Goal: Task Accomplishment & Management: Complete application form

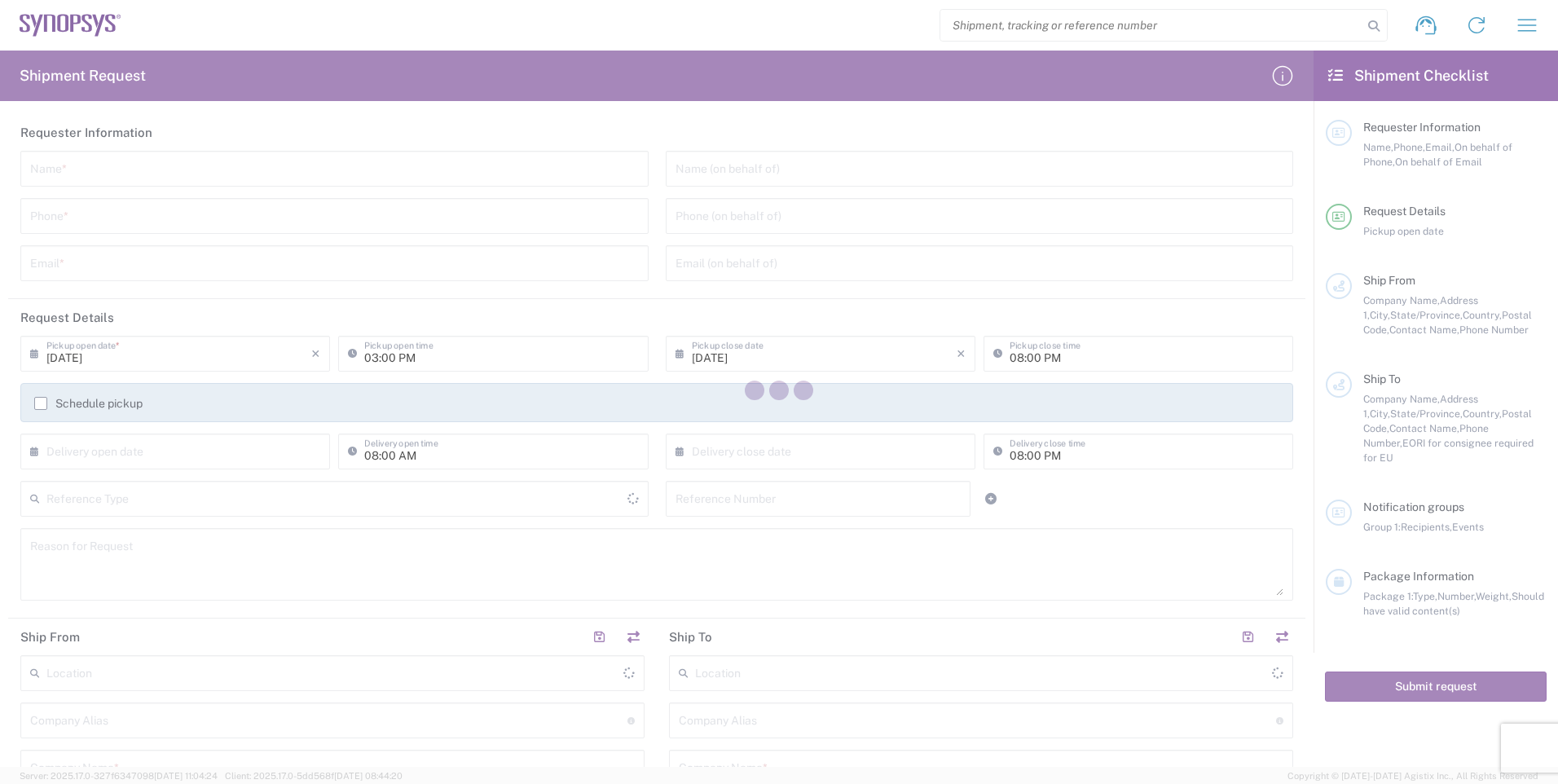
type input "[GEOGRAPHIC_DATA]"
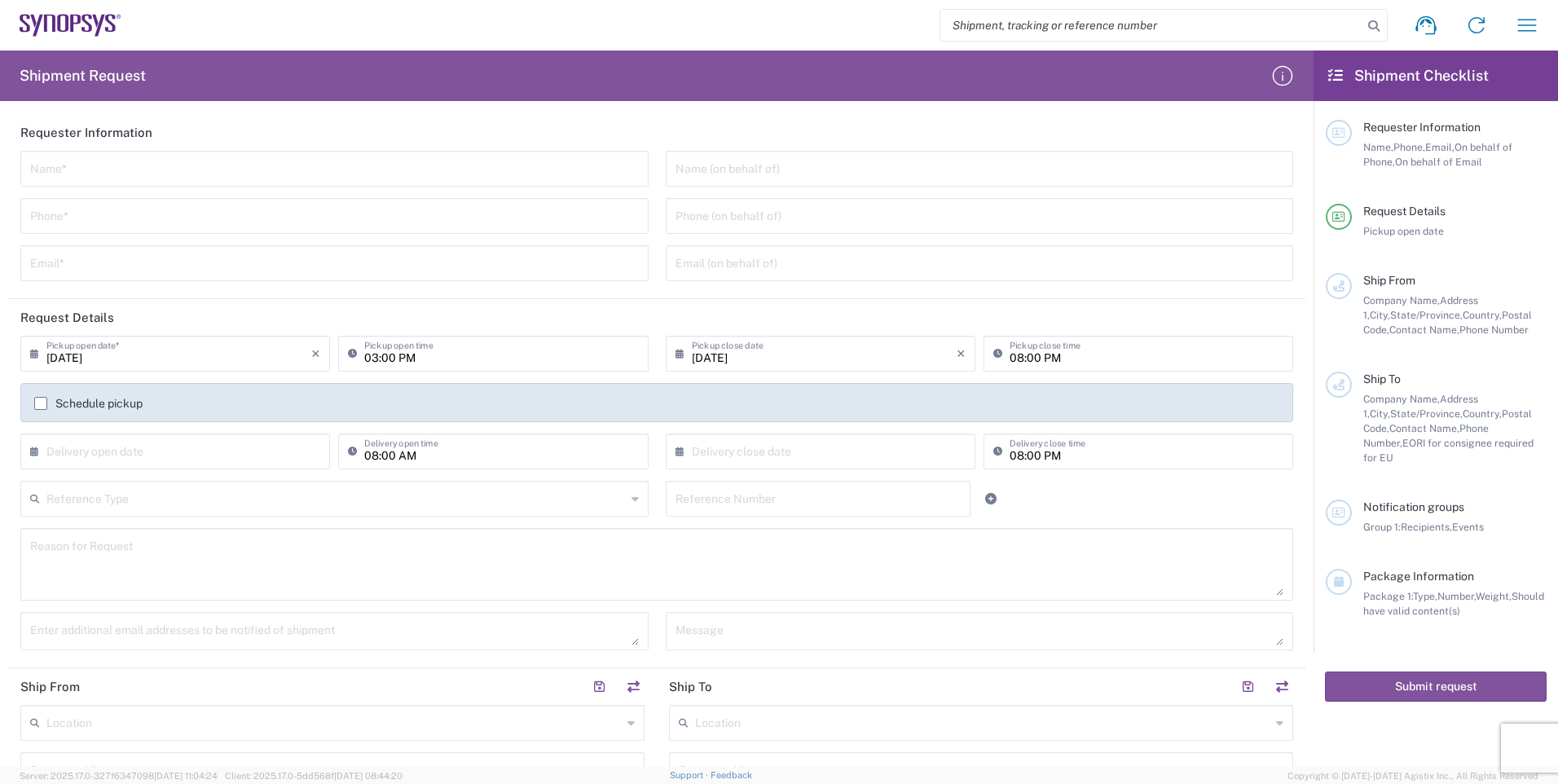
click at [259, 165] on input "text" at bounding box center [334, 168] width 609 height 29
type input "[PERSON_NAME]"
type input "6133695189"
type input "[EMAIL_ADDRESS][DOMAIN_NAME]"
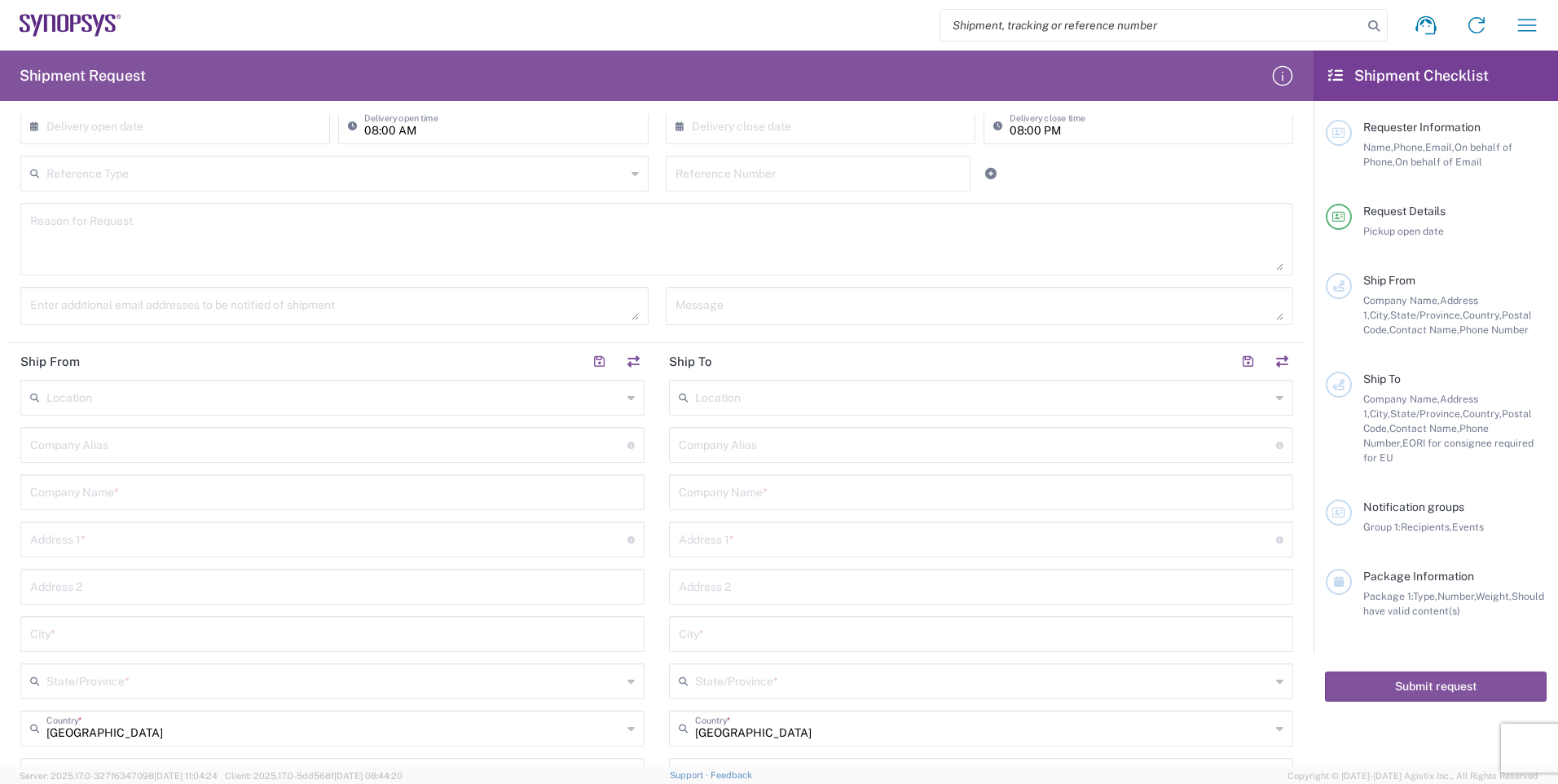
scroll to position [326, 0]
click at [197, 396] on input "text" at bounding box center [334, 395] width 576 height 29
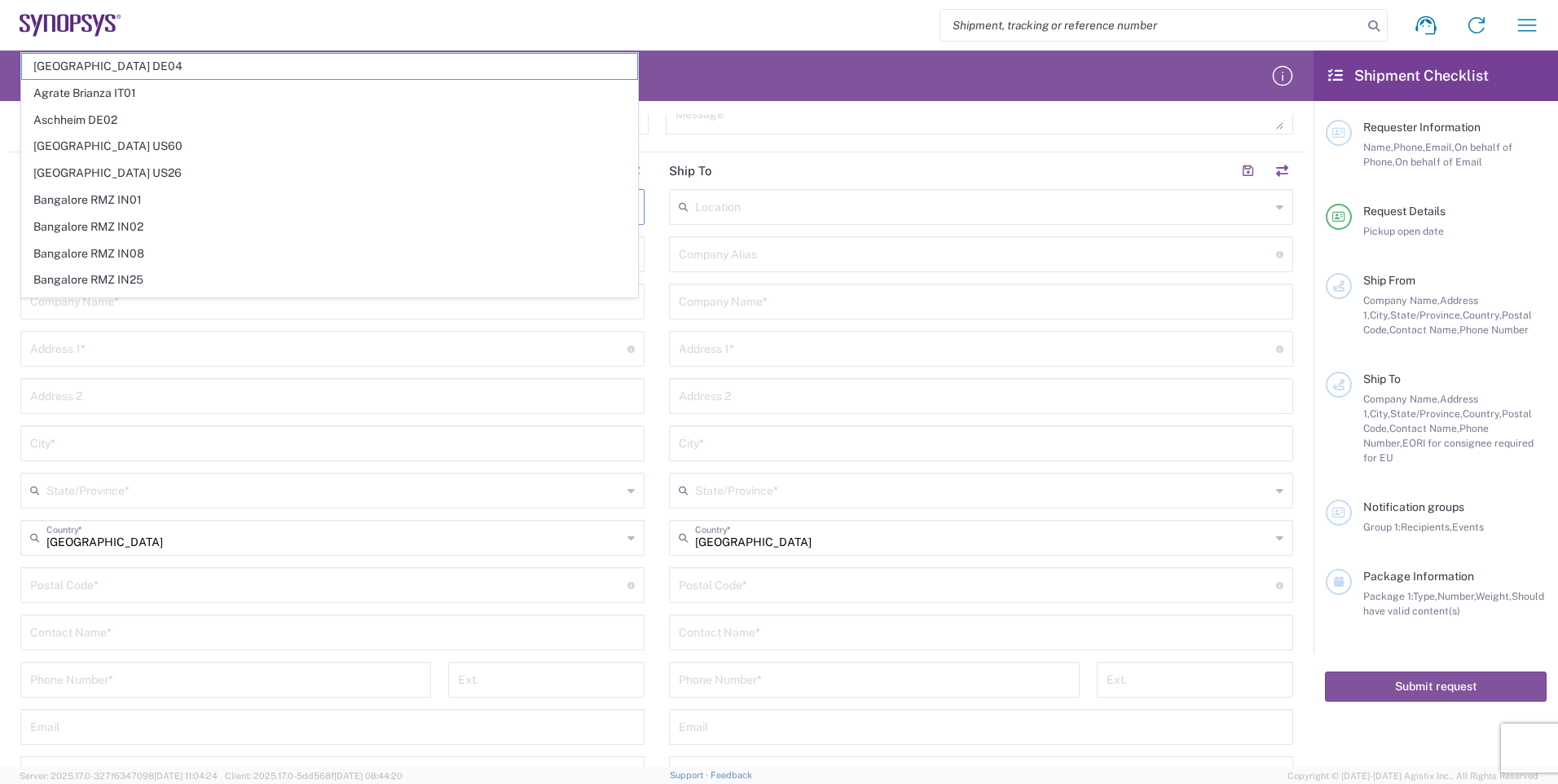
scroll to position [489, 0]
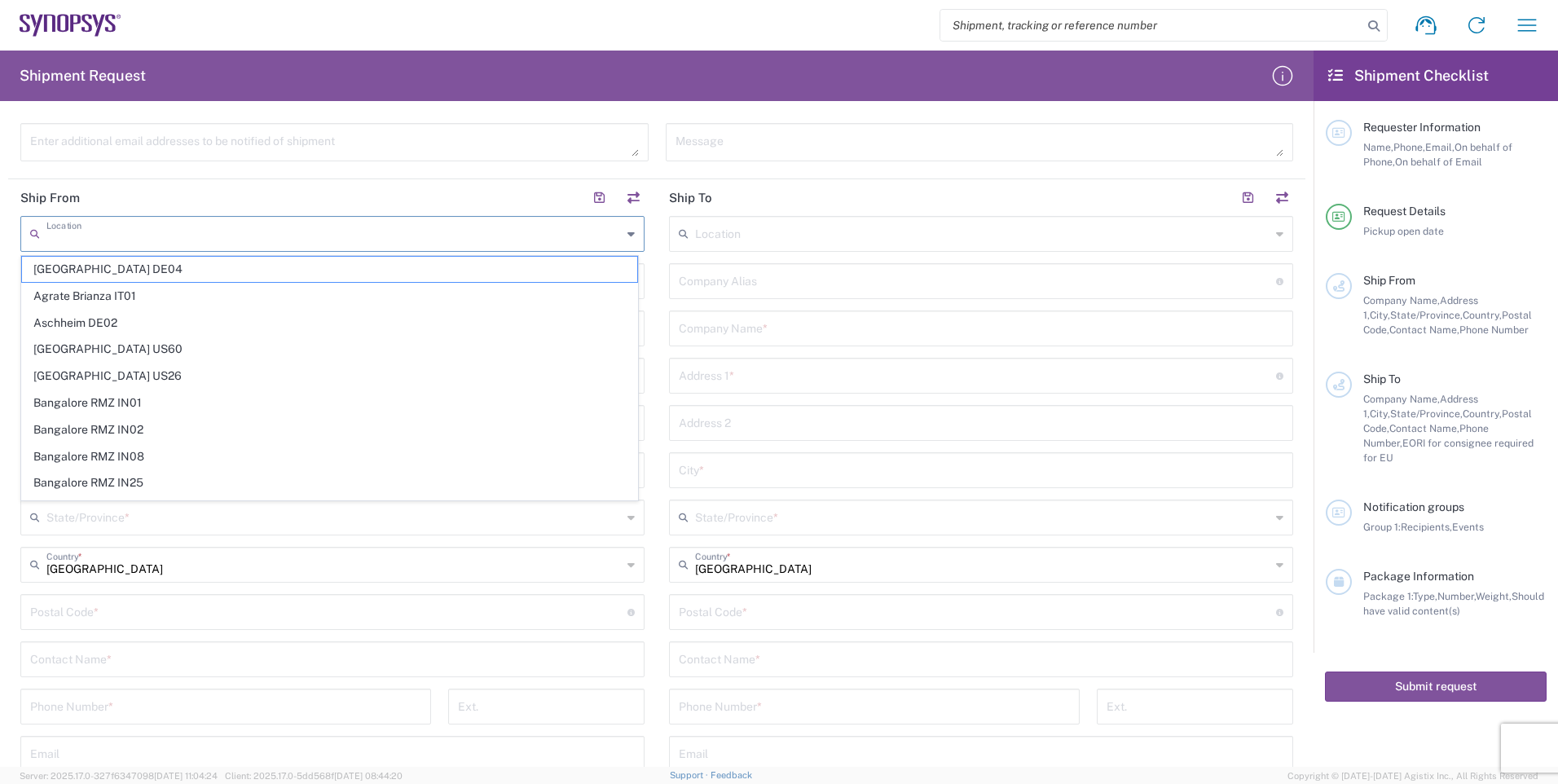
click at [1263, 228] on div "Location" at bounding box center [981, 233] width 625 height 36
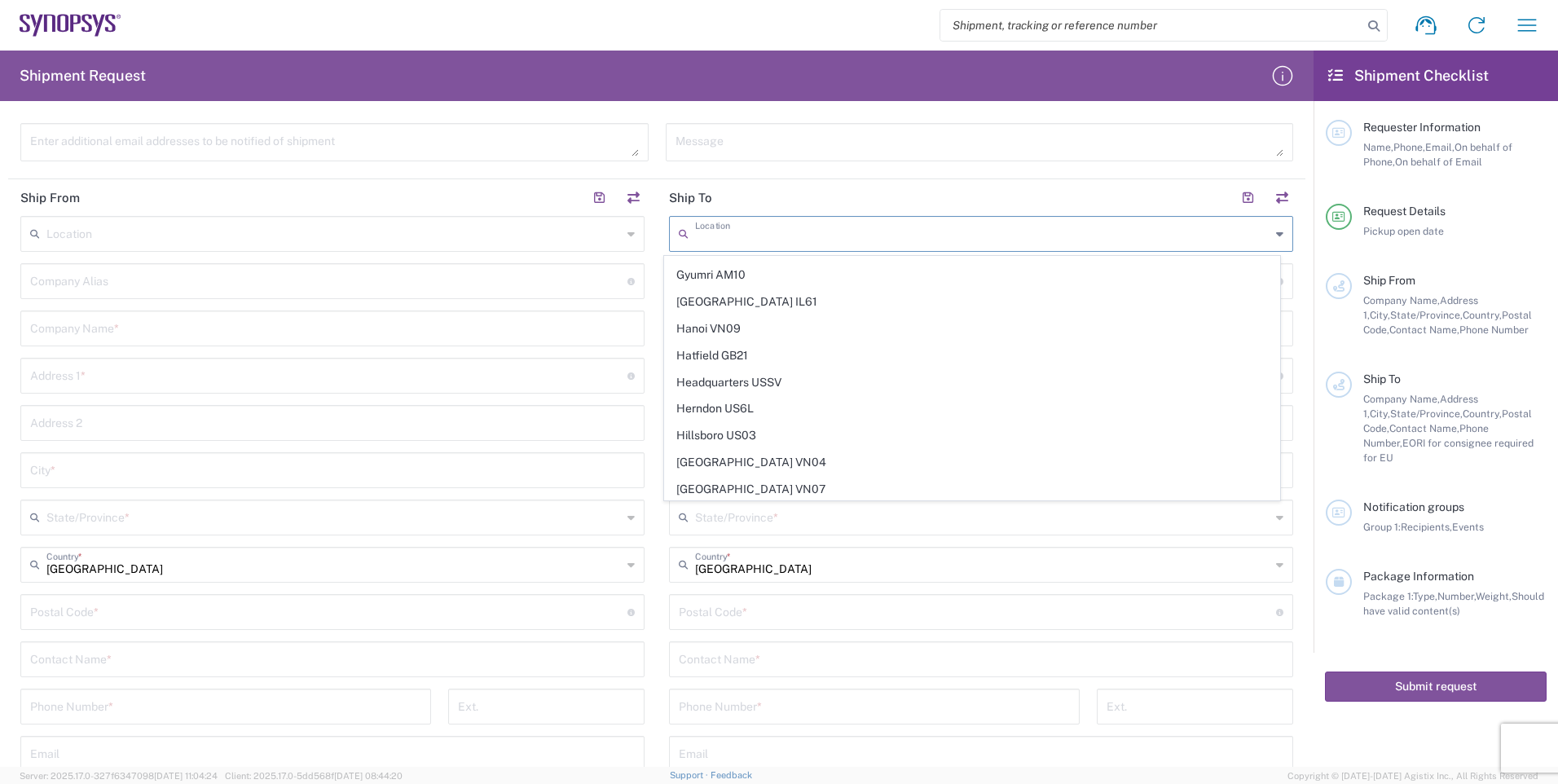
scroll to position [1384, 0]
click at [628, 235] on icon at bounding box center [631, 233] width 7 height 26
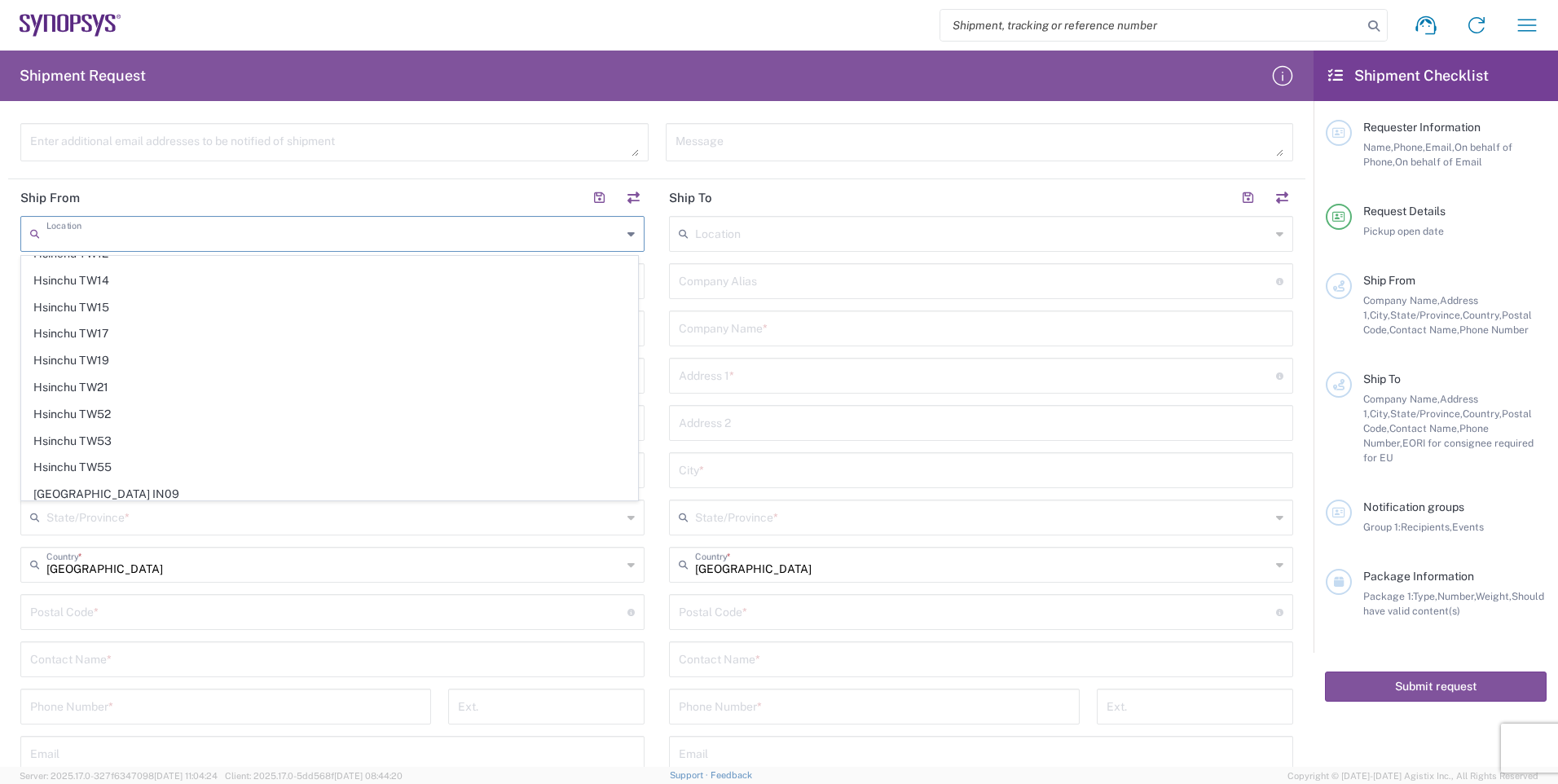
scroll to position [1711, 0]
click at [348, 197] on header "Ship From" at bounding box center [332, 197] width 649 height 37
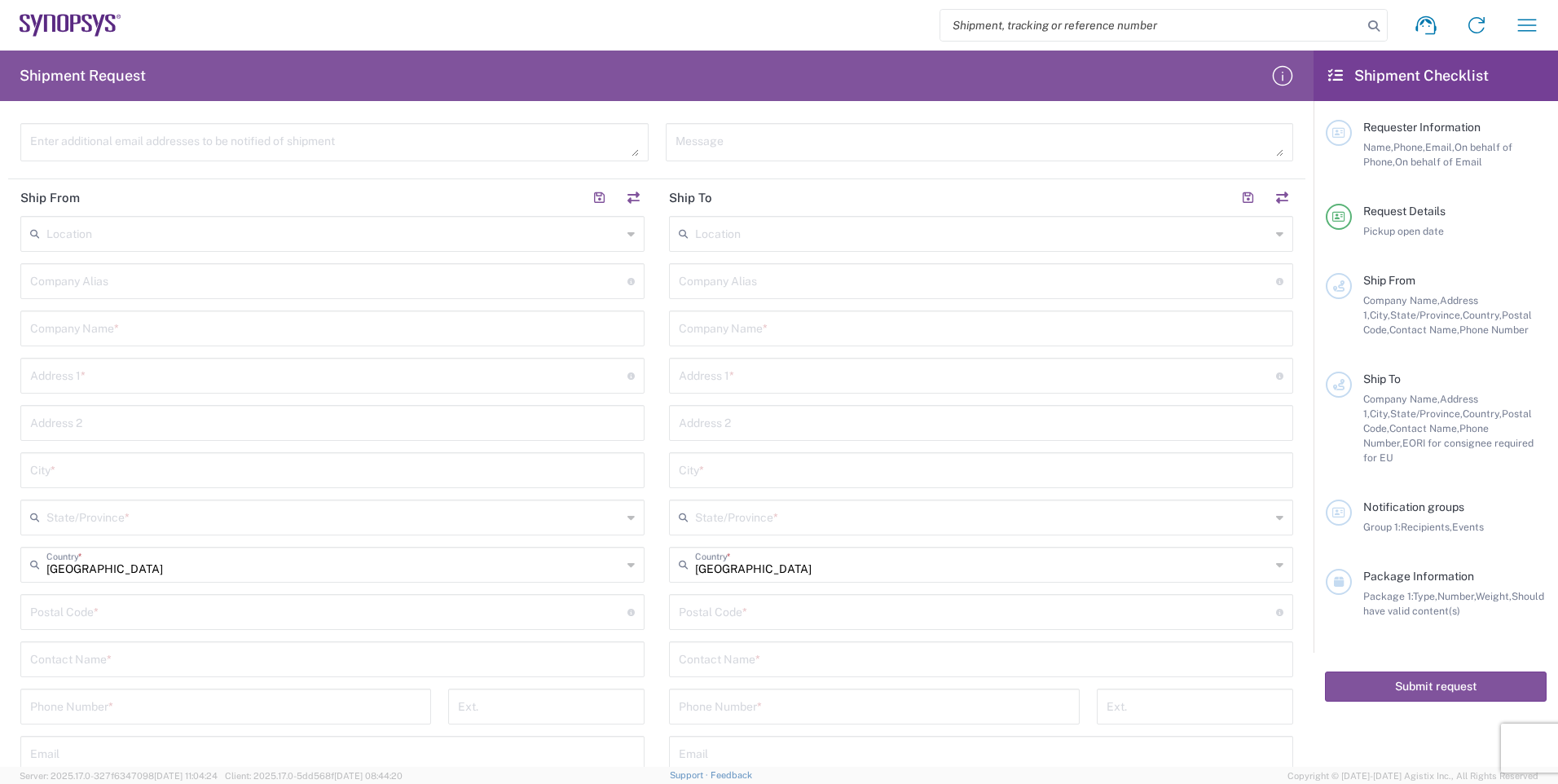
click at [167, 322] on input "text" at bounding box center [332, 327] width 605 height 29
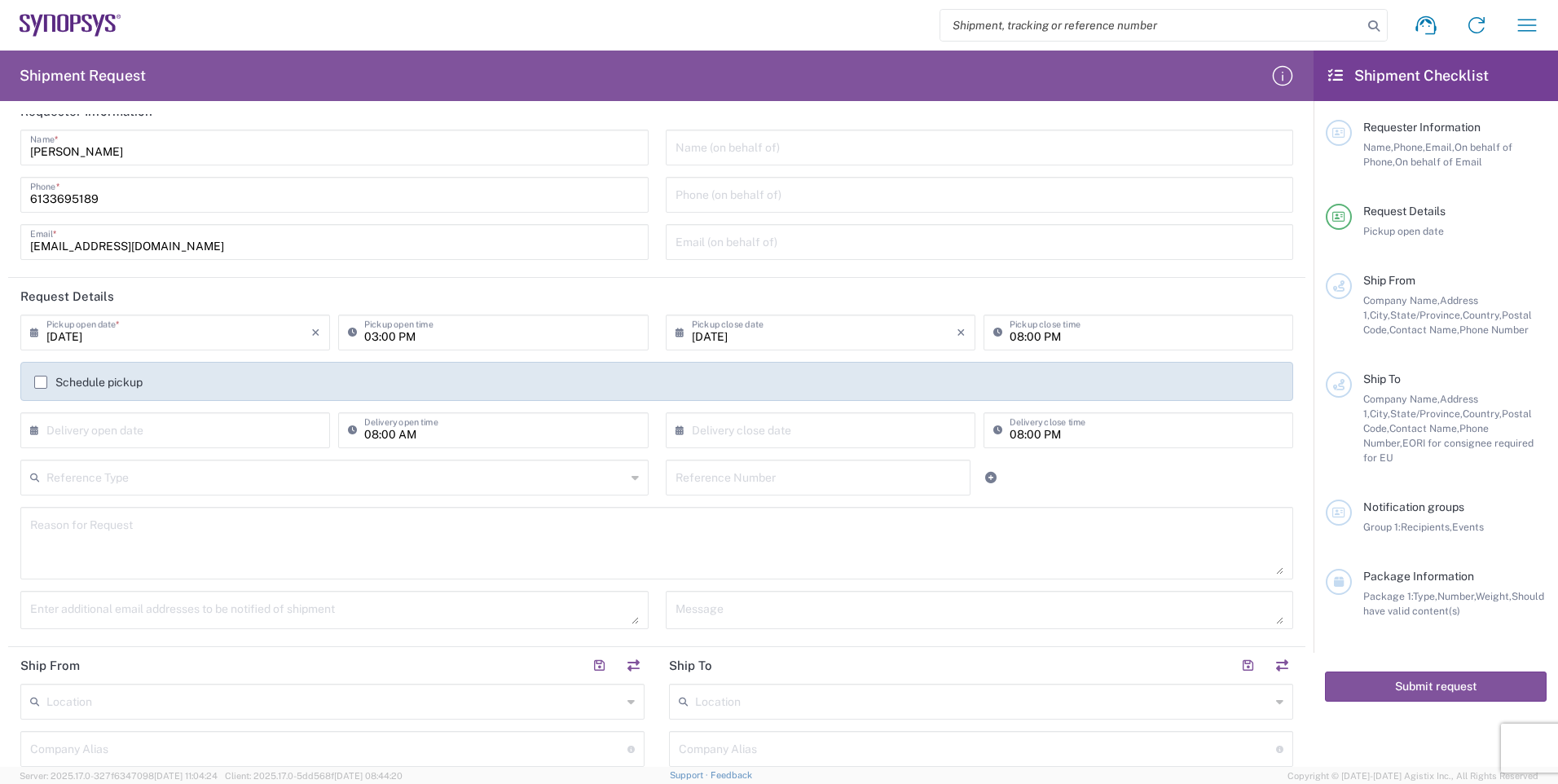
scroll to position [0, 0]
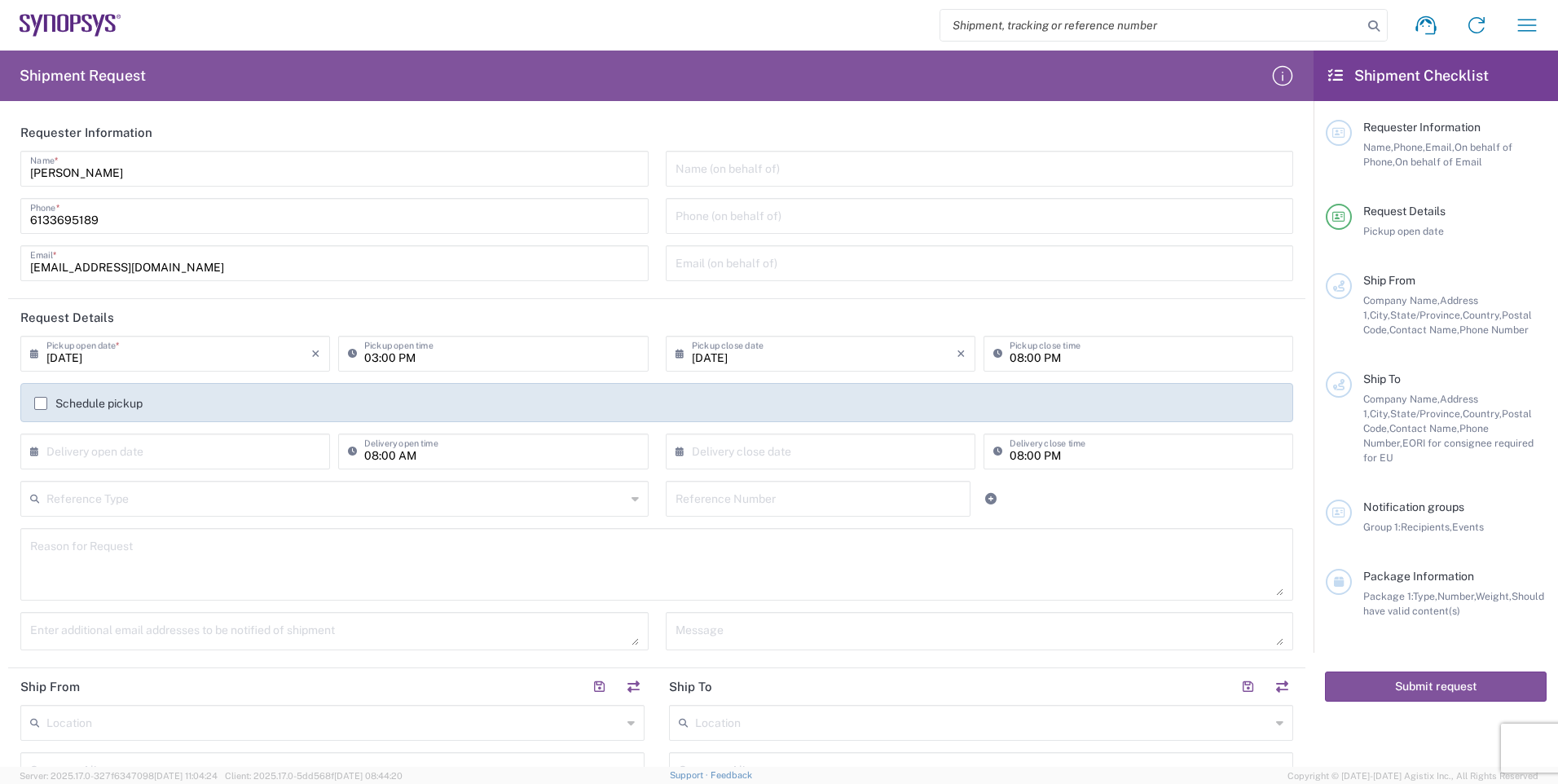
click at [315, 447] on div "× Delivery open date" at bounding box center [175, 451] width 309 height 36
click at [556, 574] on textarea at bounding box center [657, 564] width 1254 height 63
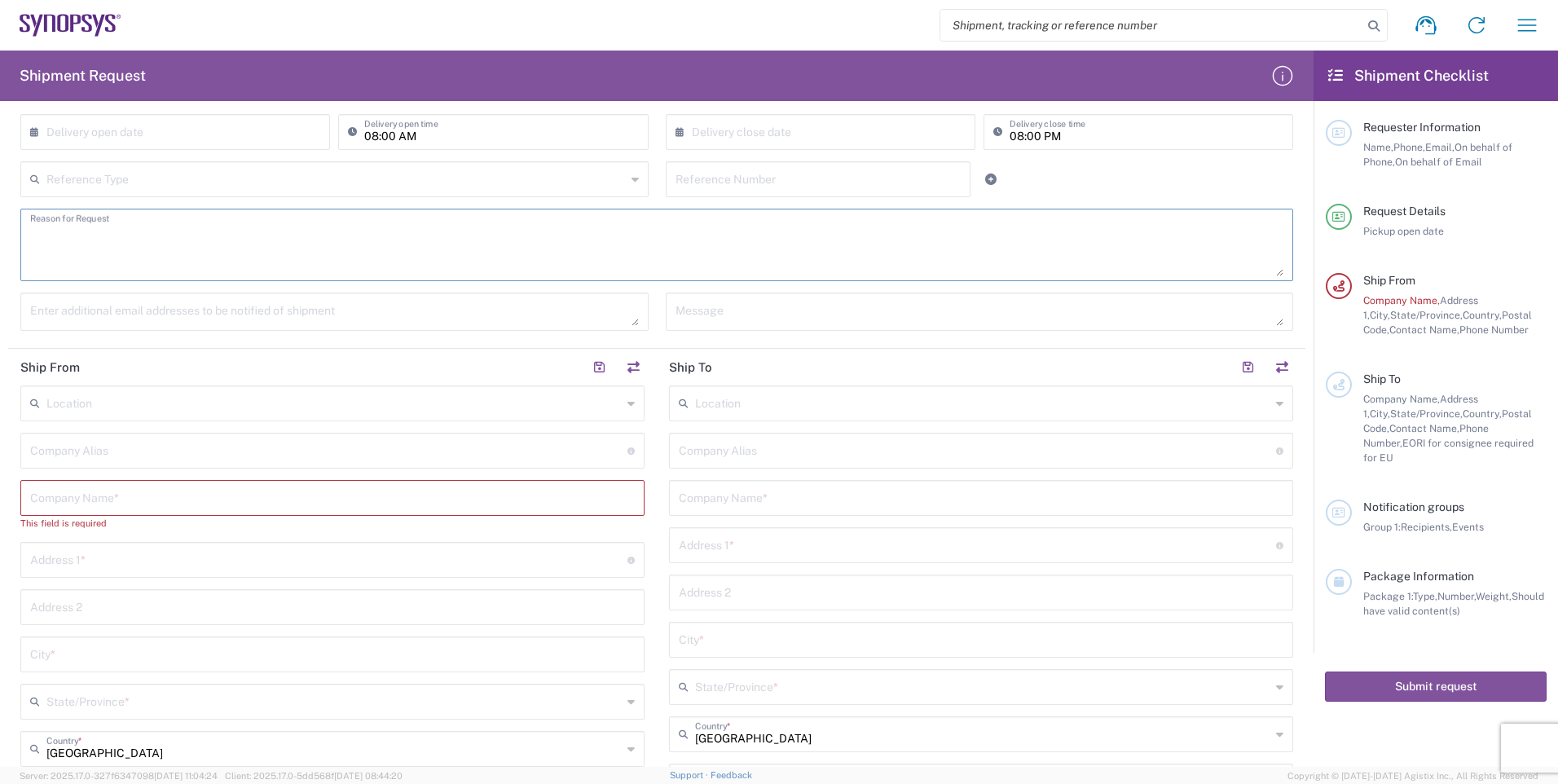
scroll to position [326, 0]
click at [193, 489] on input "text" at bounding box center [332, 490] width 605 height 29
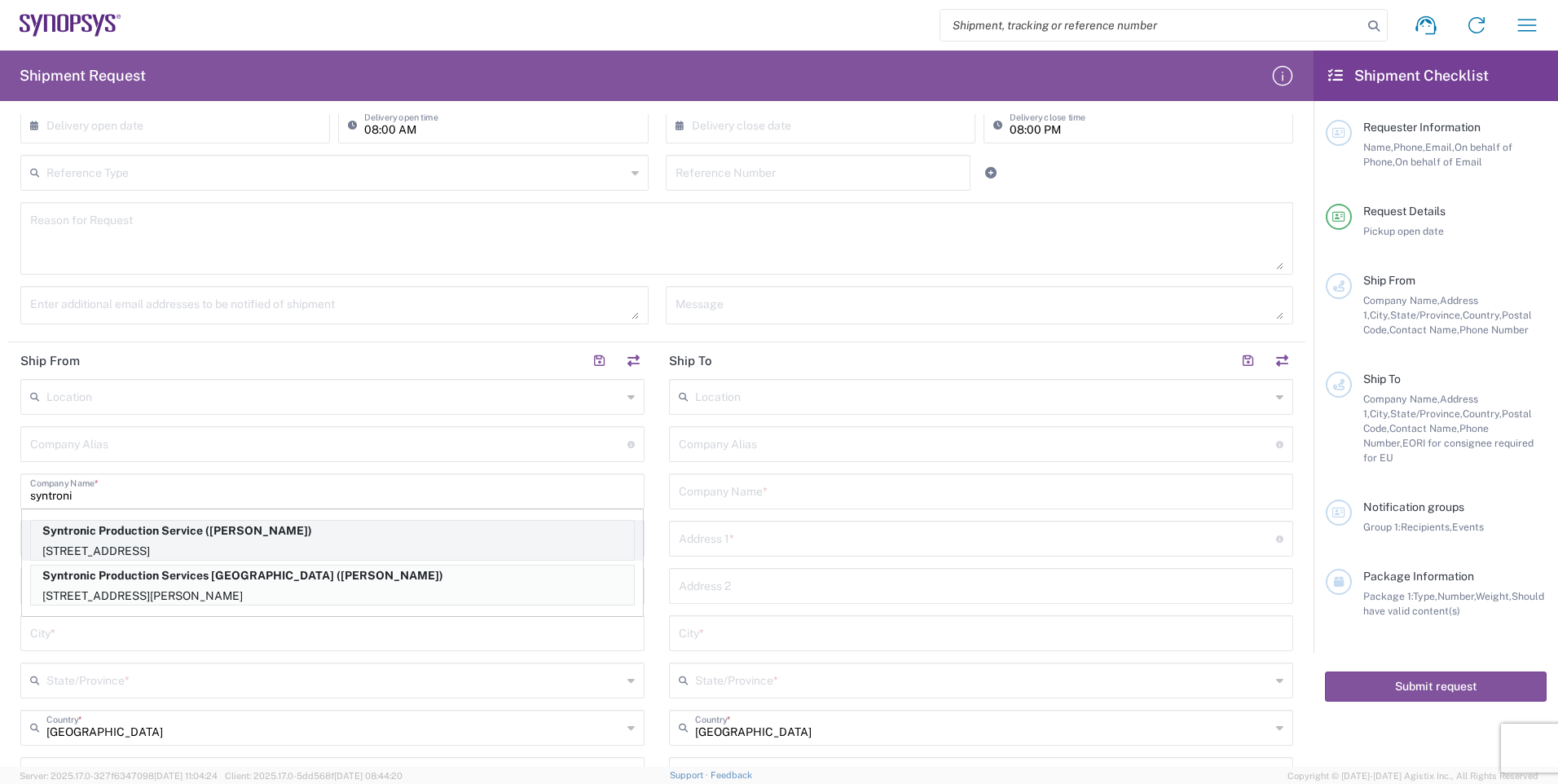
click at [207, 536] on p "Syntronic Production Service ([PERSON_NAME])" at bounding box center [332, 531] width 603 height 20
type input "Syntronic Production Service"
type input "[STREET_ADDRESS]"
type input "[GEOGRAPHIC_DATA]"
type input "K2S1E9"
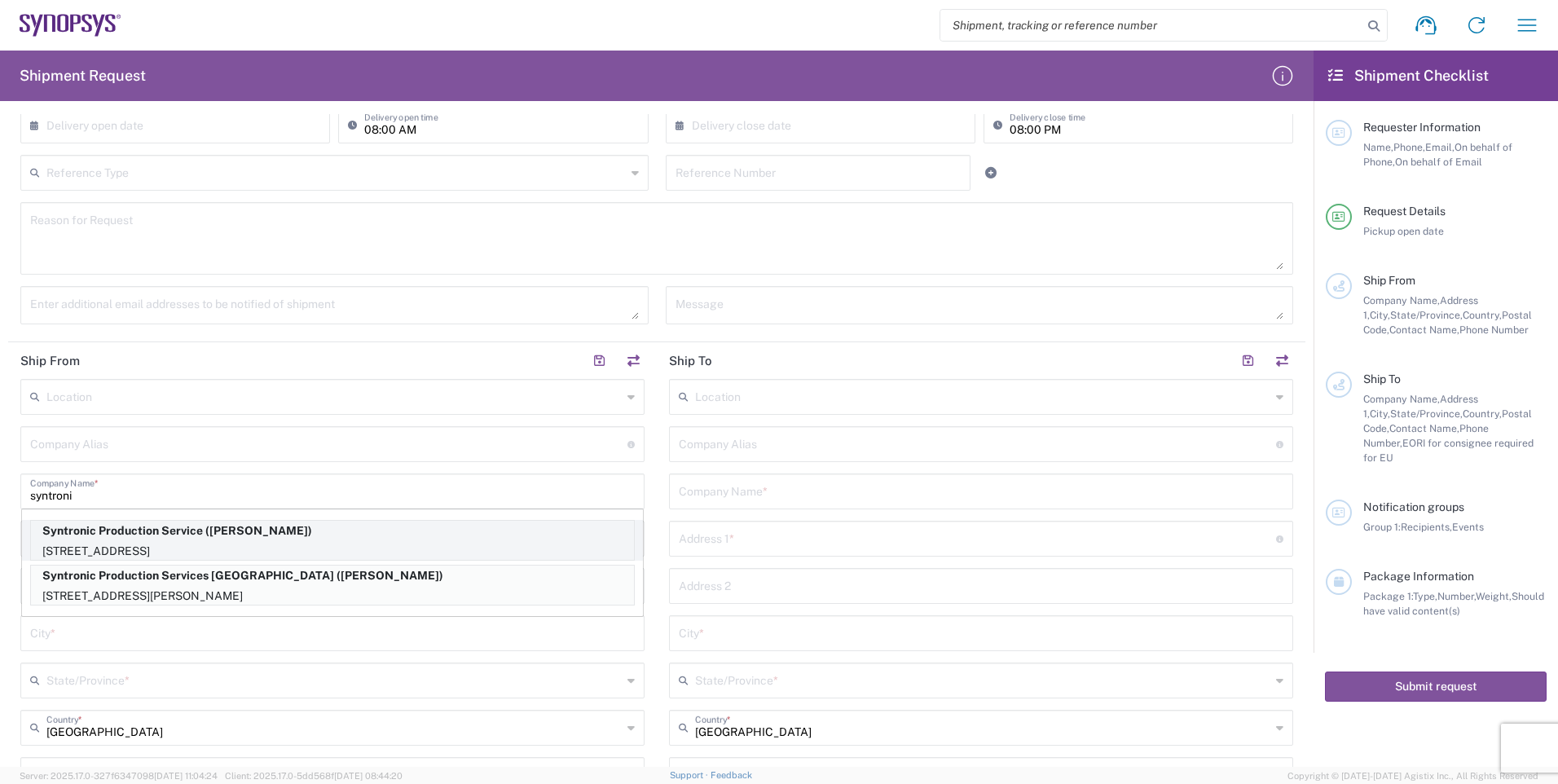
type input "[PERSON_NAME]"
type input "6133695189"
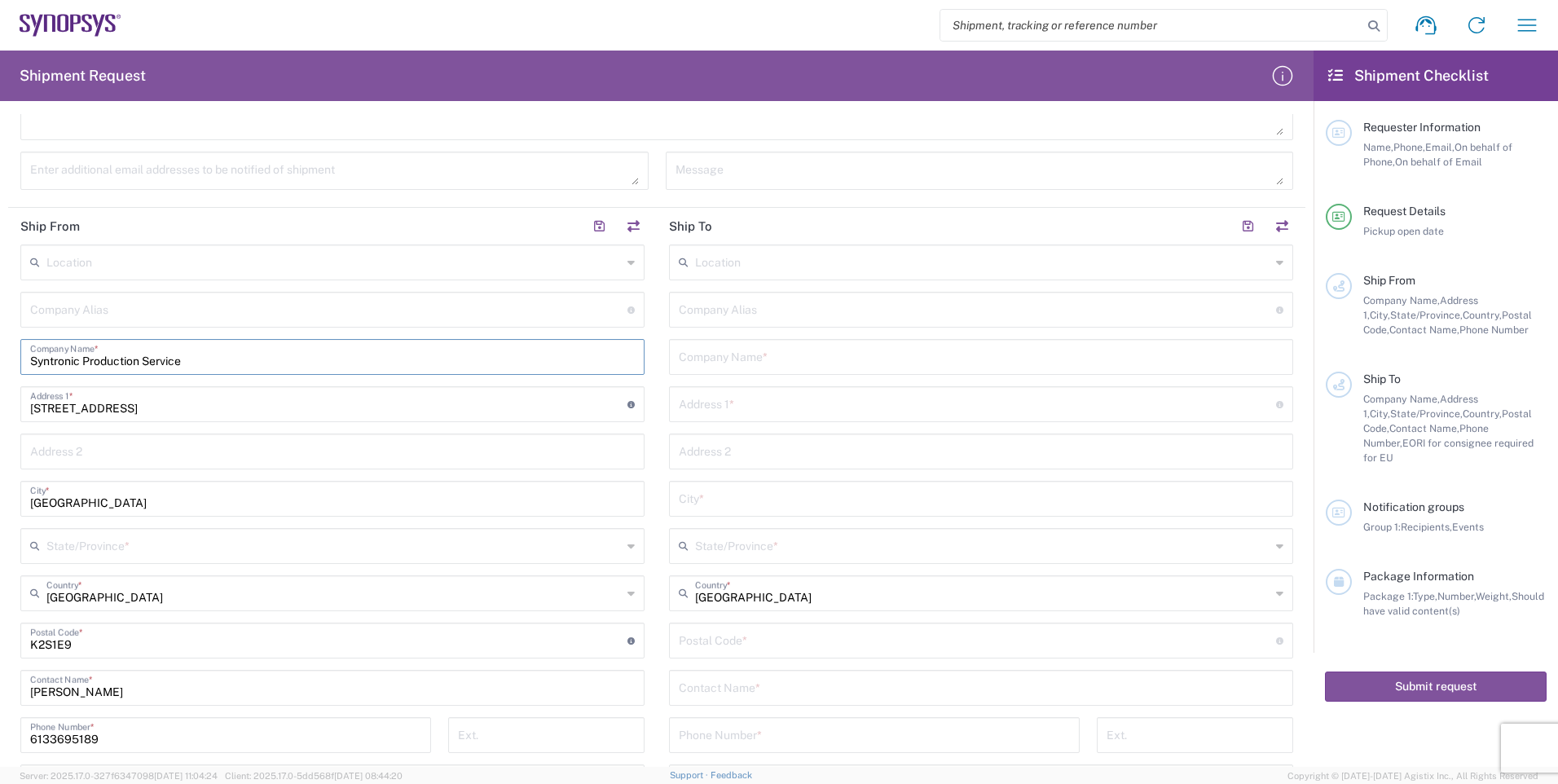
scroll to position [489, 0]
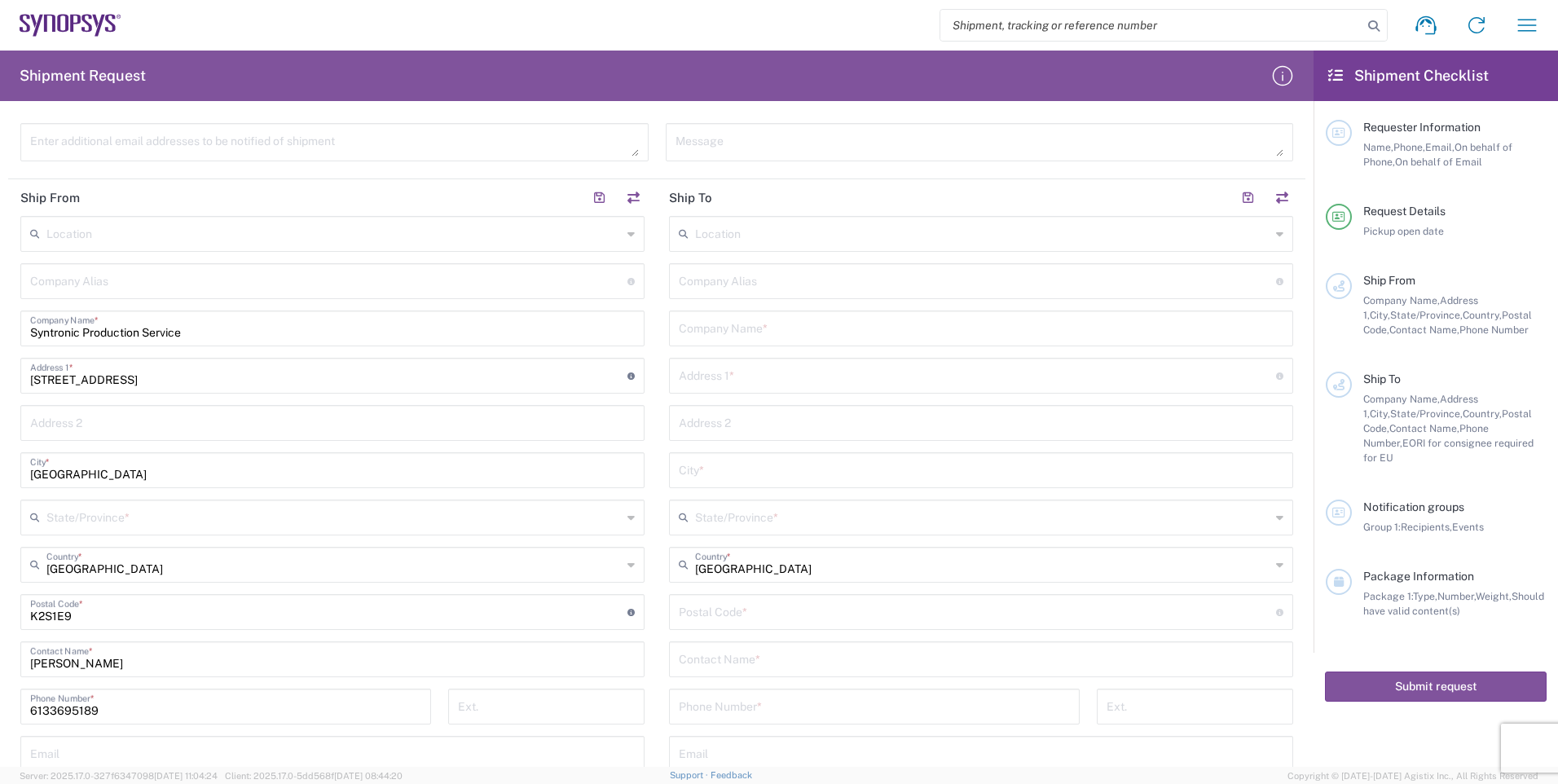
click at [628, 563] on icon at bounding box center [631, 565] width 7 height 26
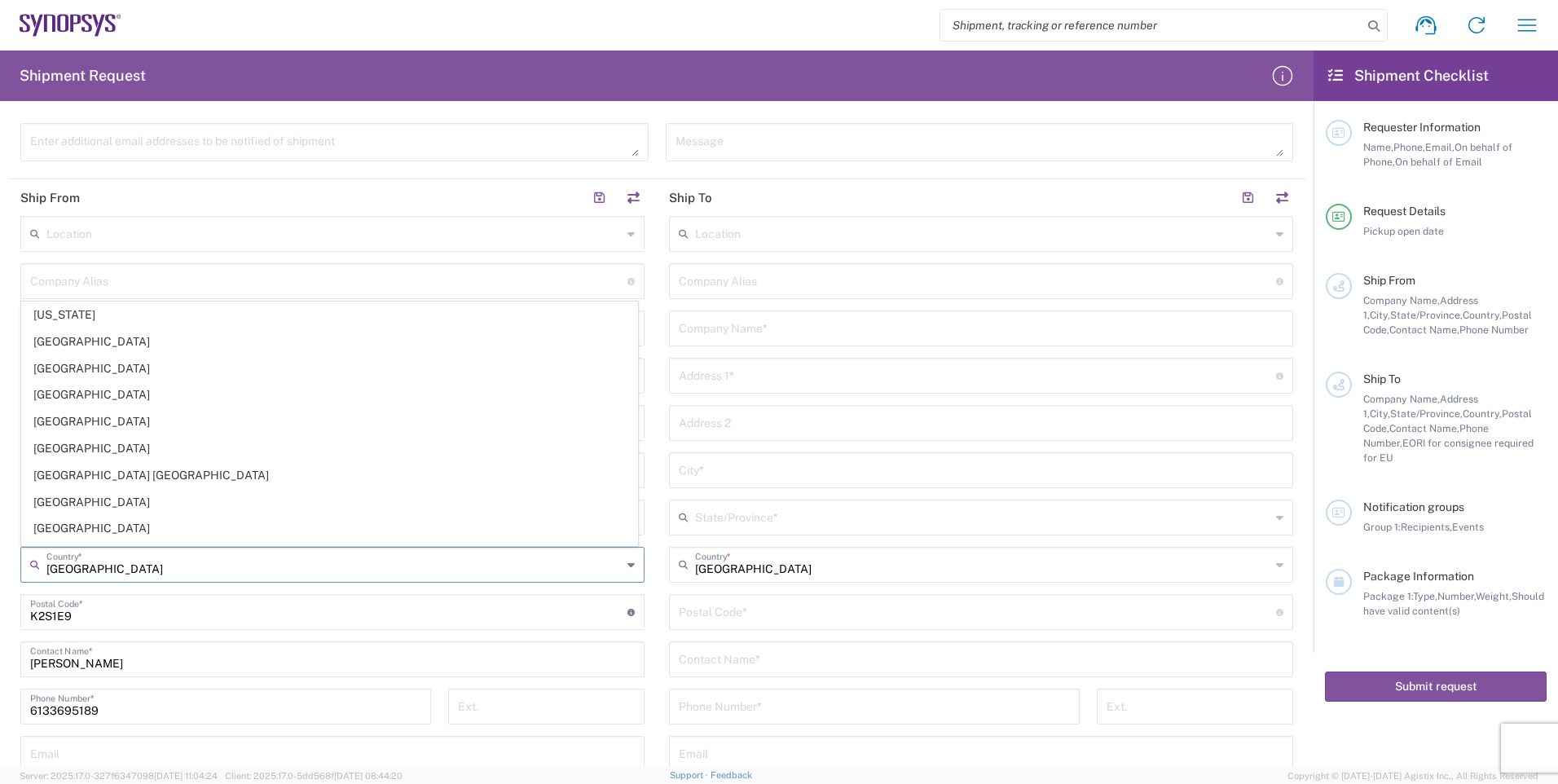
type input "canadaq"
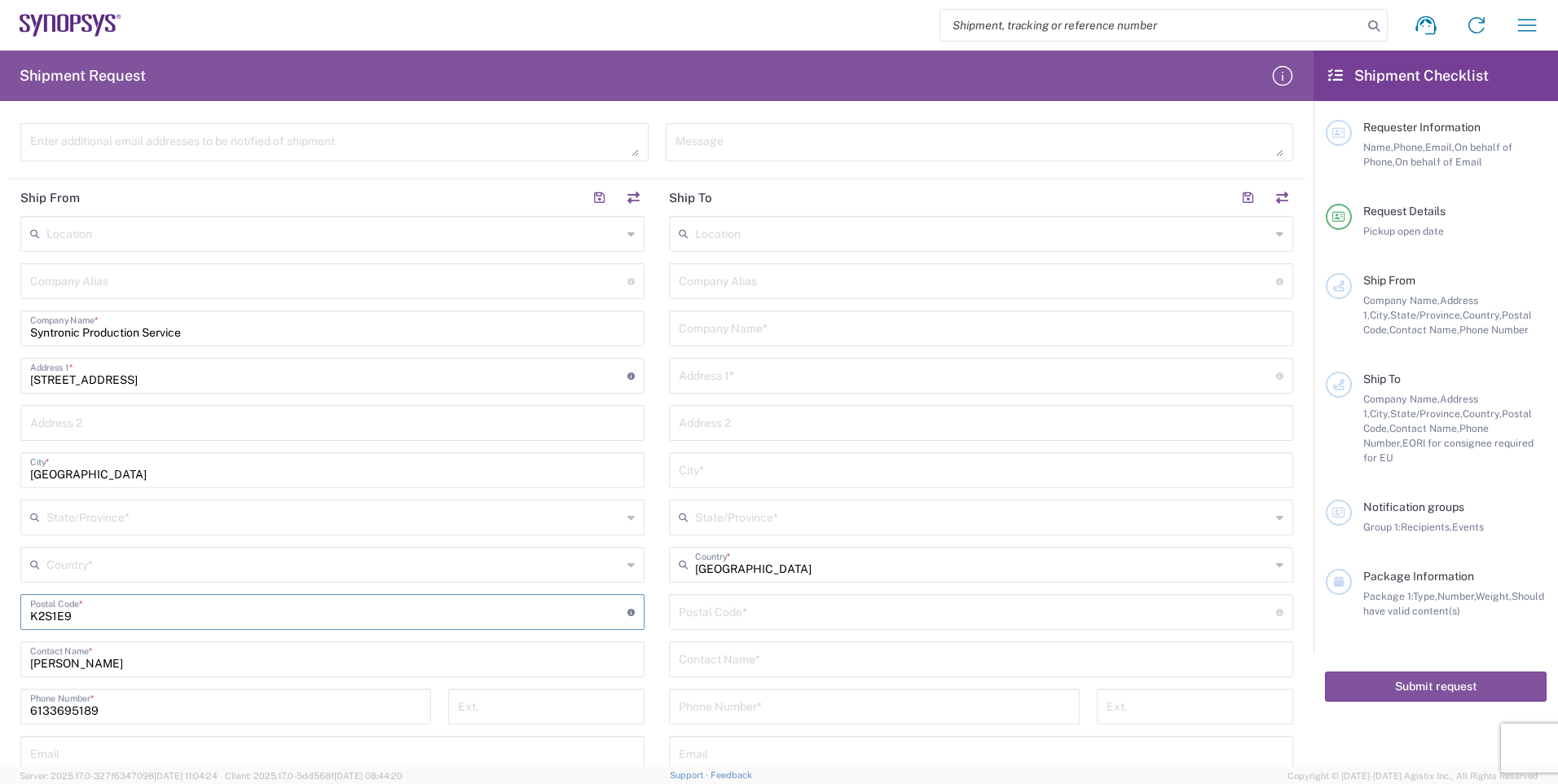
click at [629, 562] on icon at bounding box center [631, 565] width 7 height 26
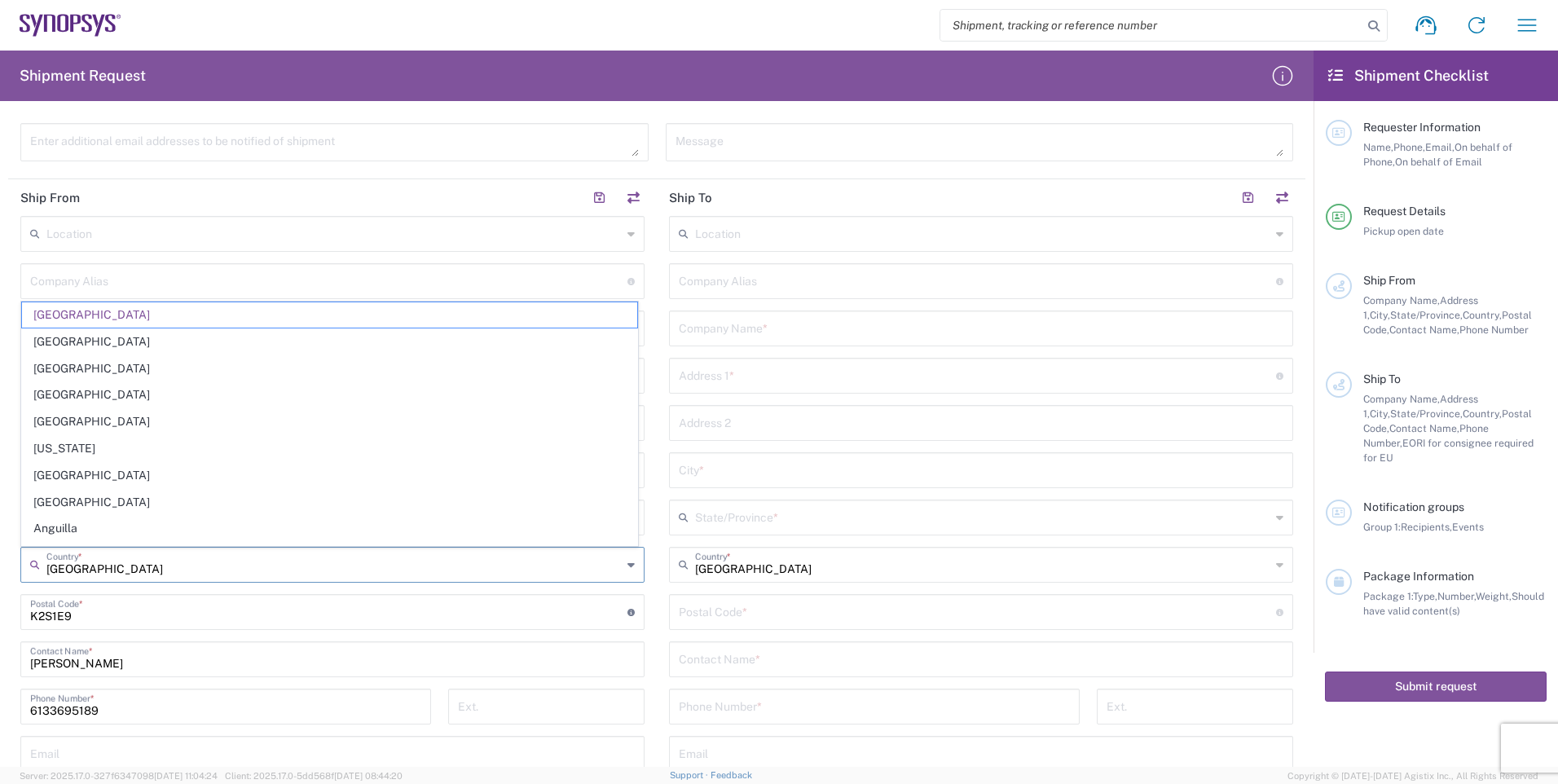
drag, startPoint x: 164, startPoint y: 571, endPoint x: -35, endPoint y: 548, distance: 200.3
click at [0, 548] on html "Shipment request Shipment tracking Employee non-product shipment request My shi…" at bounding box center [779, 392] width 1558 height 784
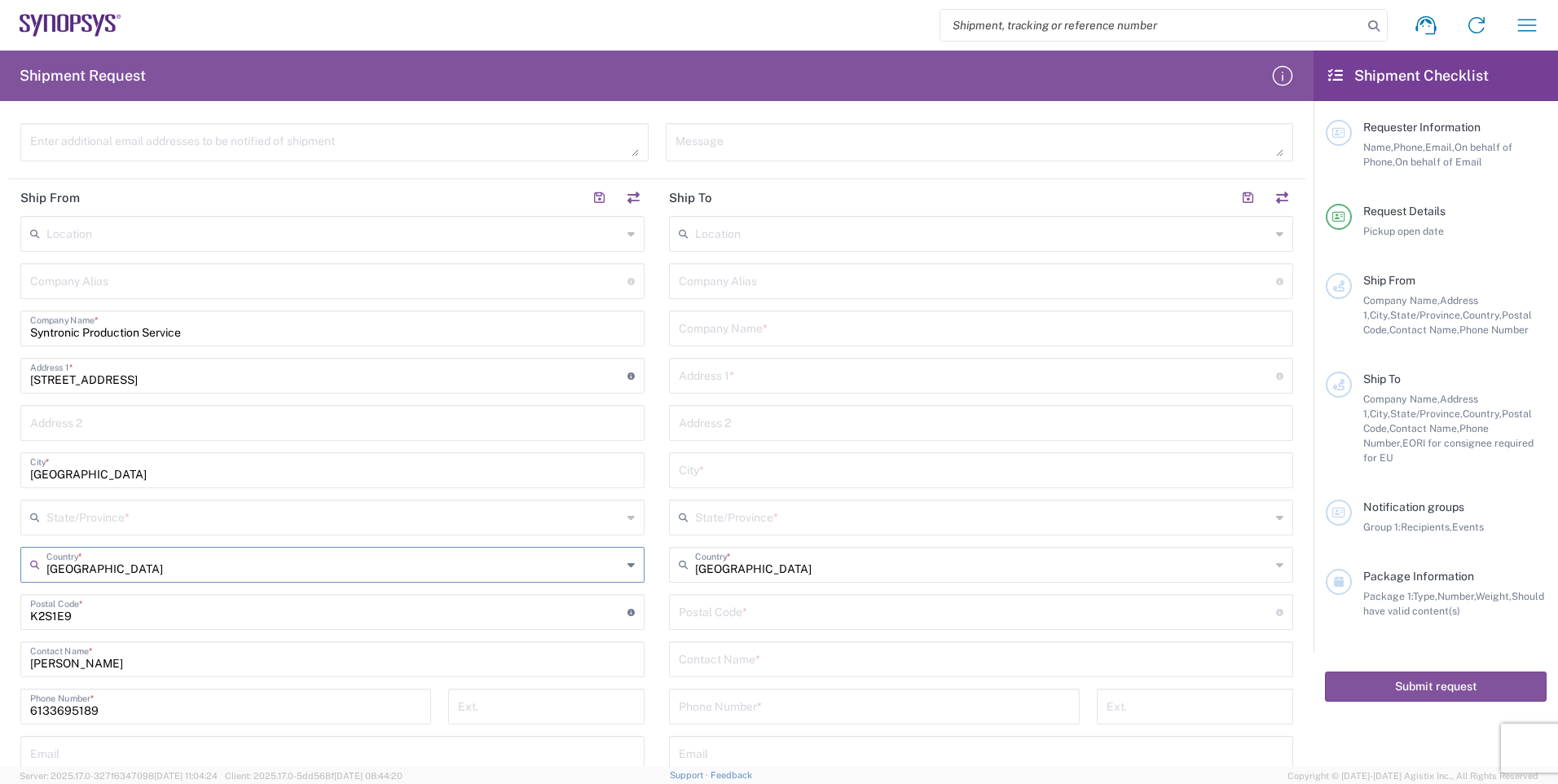
type input "[GEOGRAPHIC_DATA]"
click at [1060, 606] on input "undefined" at bounding box center [977, 610] width 598 height 29
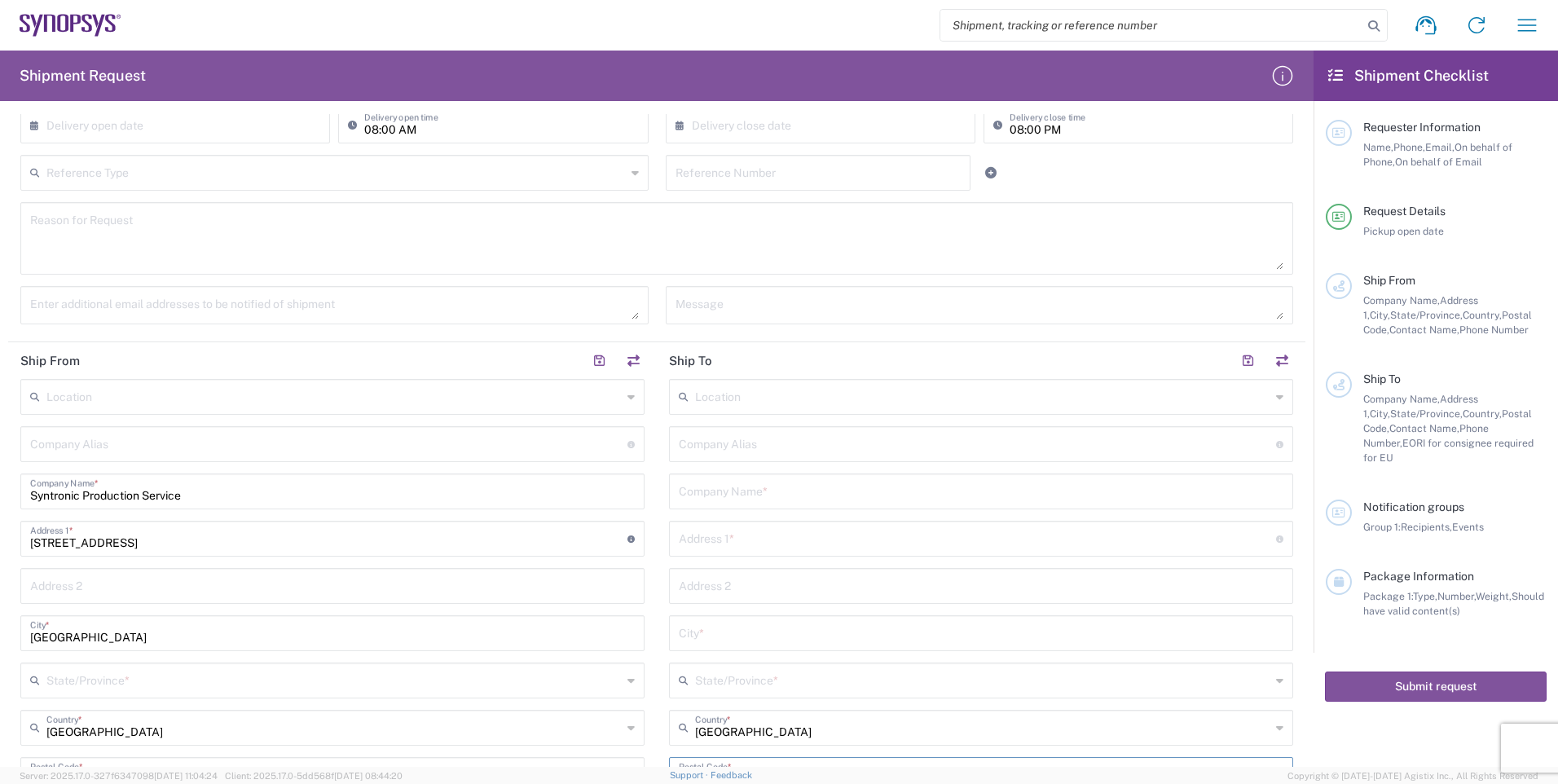
scroll to position [571, 0]
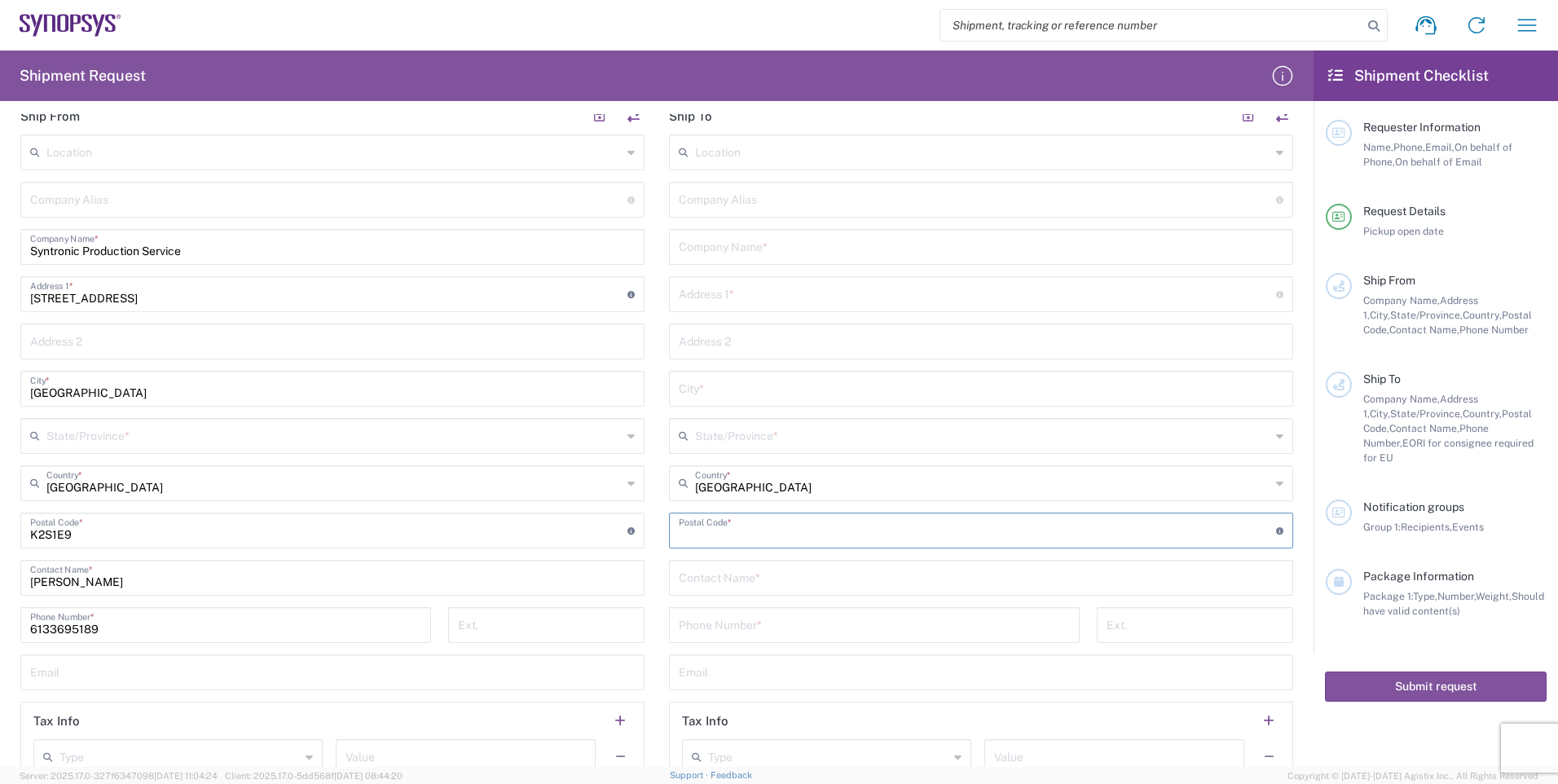
click at [1239, 251] on input "text" at bounding box center [981, 245] width 605 height 29
type input "s"
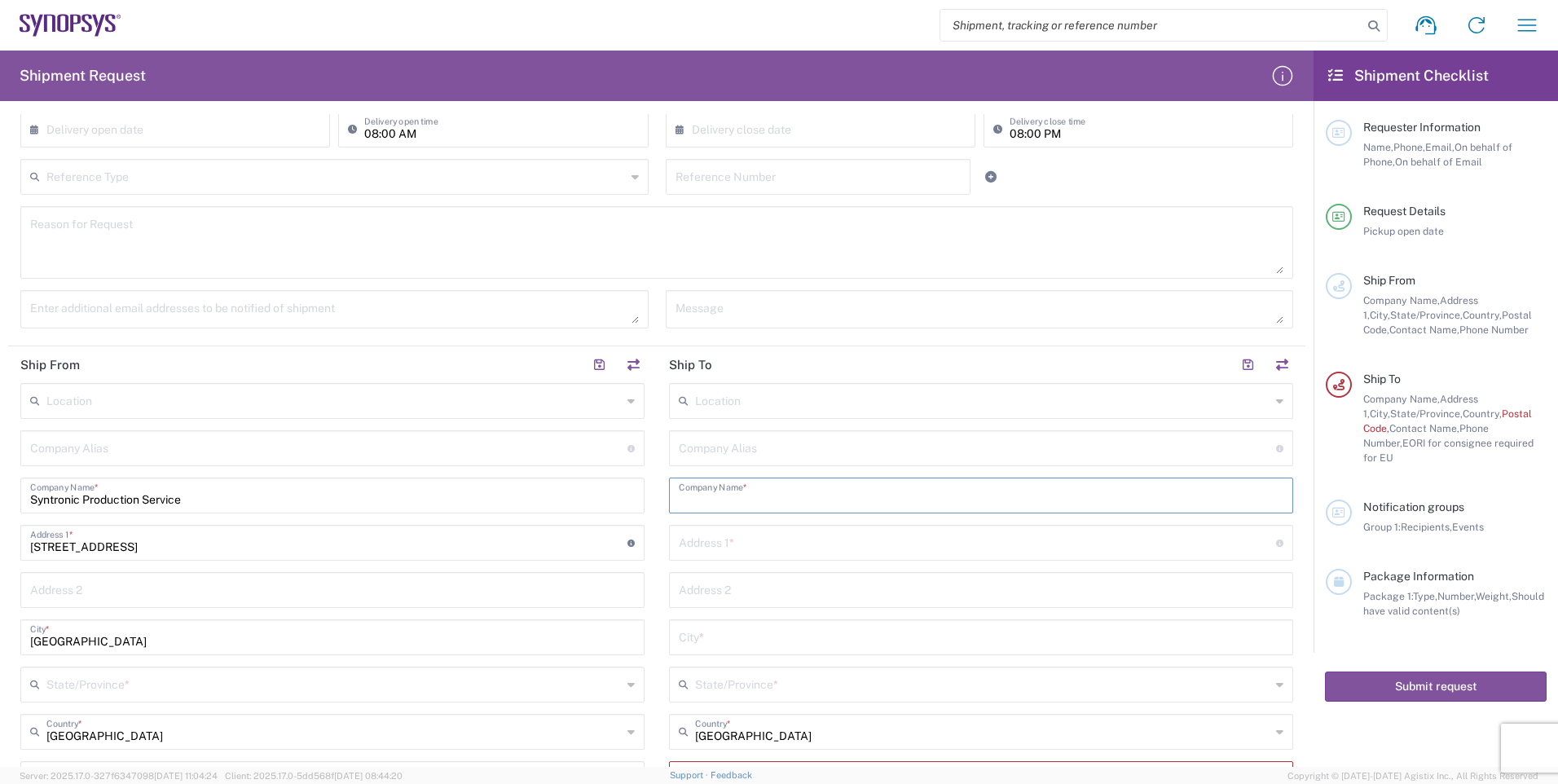
scroll to position [326, 0]
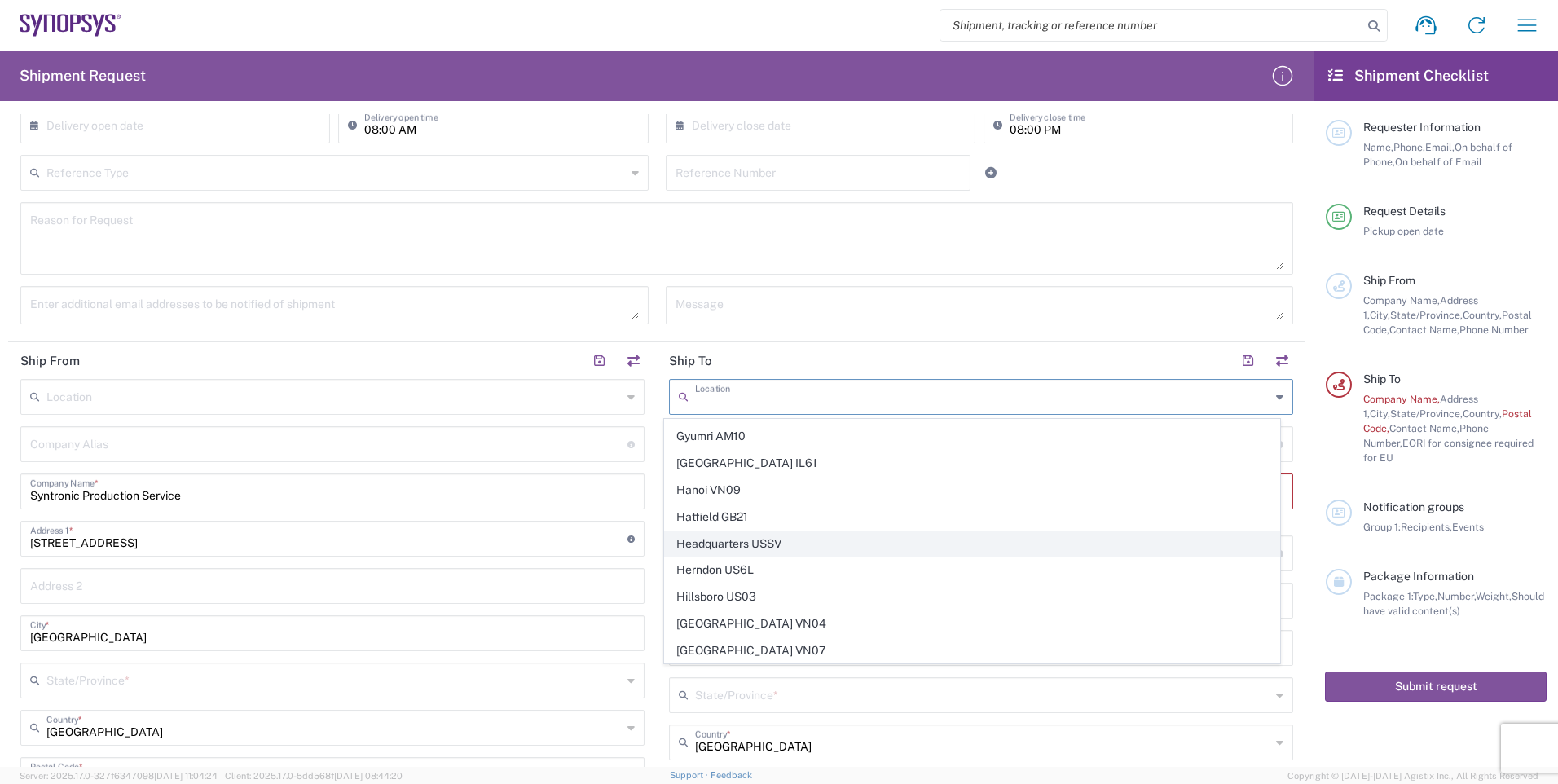
click at [971, 392] on input "text" at bounding box center [983, 395] width 576 height 29
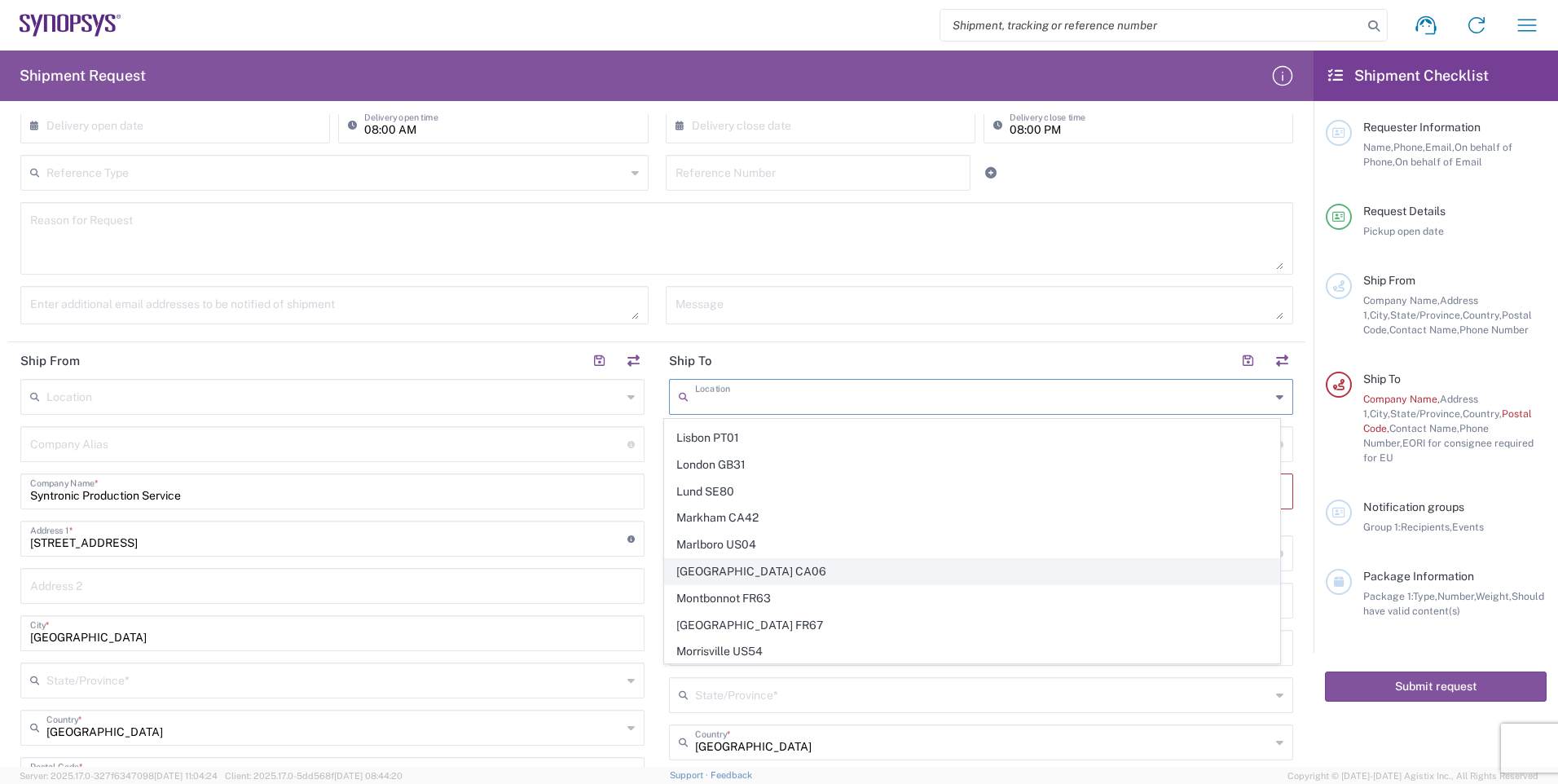
click at [806, 567] on span "[GEOGRAPHIC_DATA] CA06" at bounding box center [972, 571] width 616 height 25
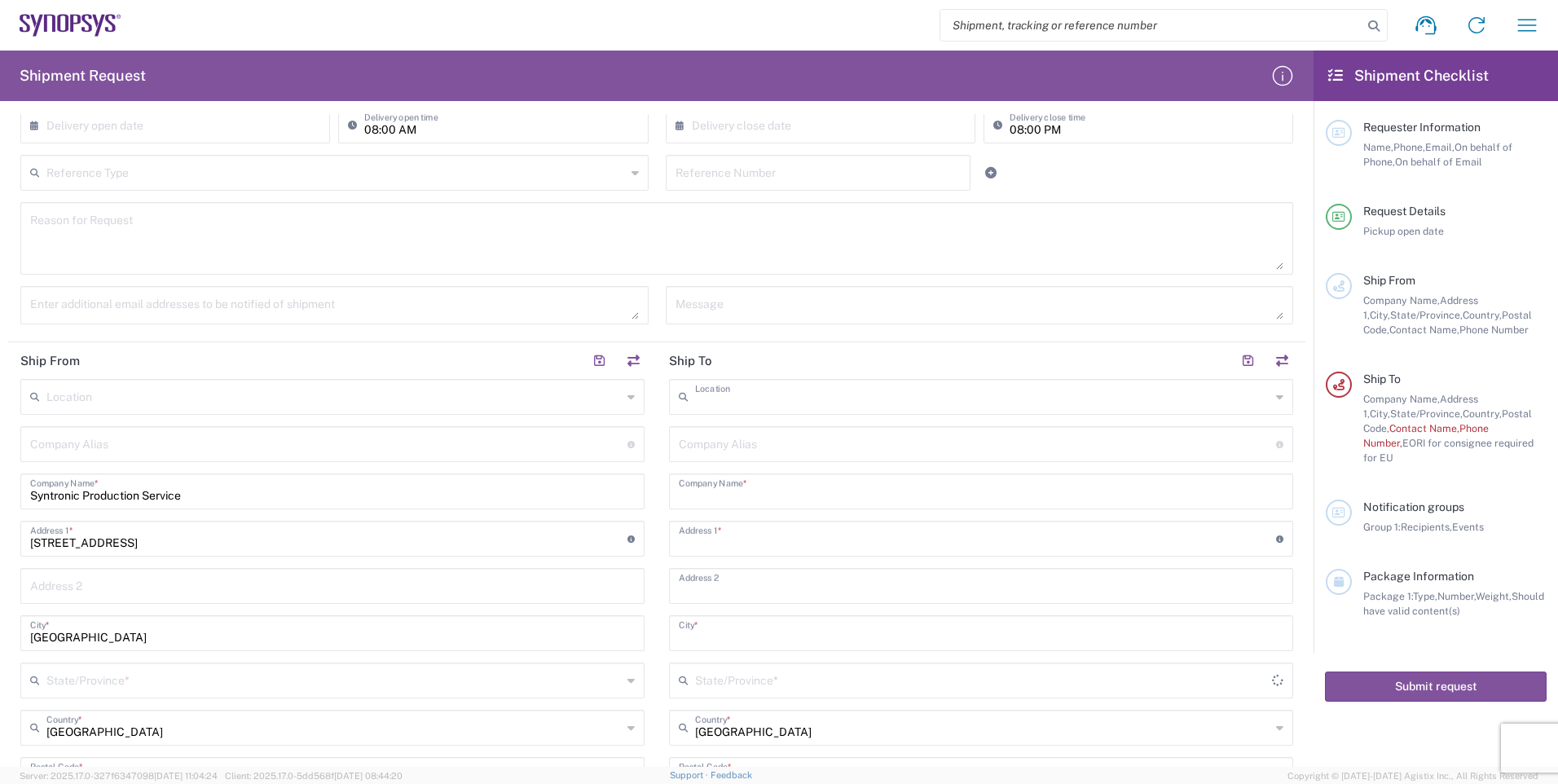
type input "[GEOGRAPHIC_DATA] CA06"
type input "Synopsys Mississauga CA06"
type input "[STREET_ADDRESS]"
type input "Suite 900"
type input "[GEOGRAPHIC_DATA]"
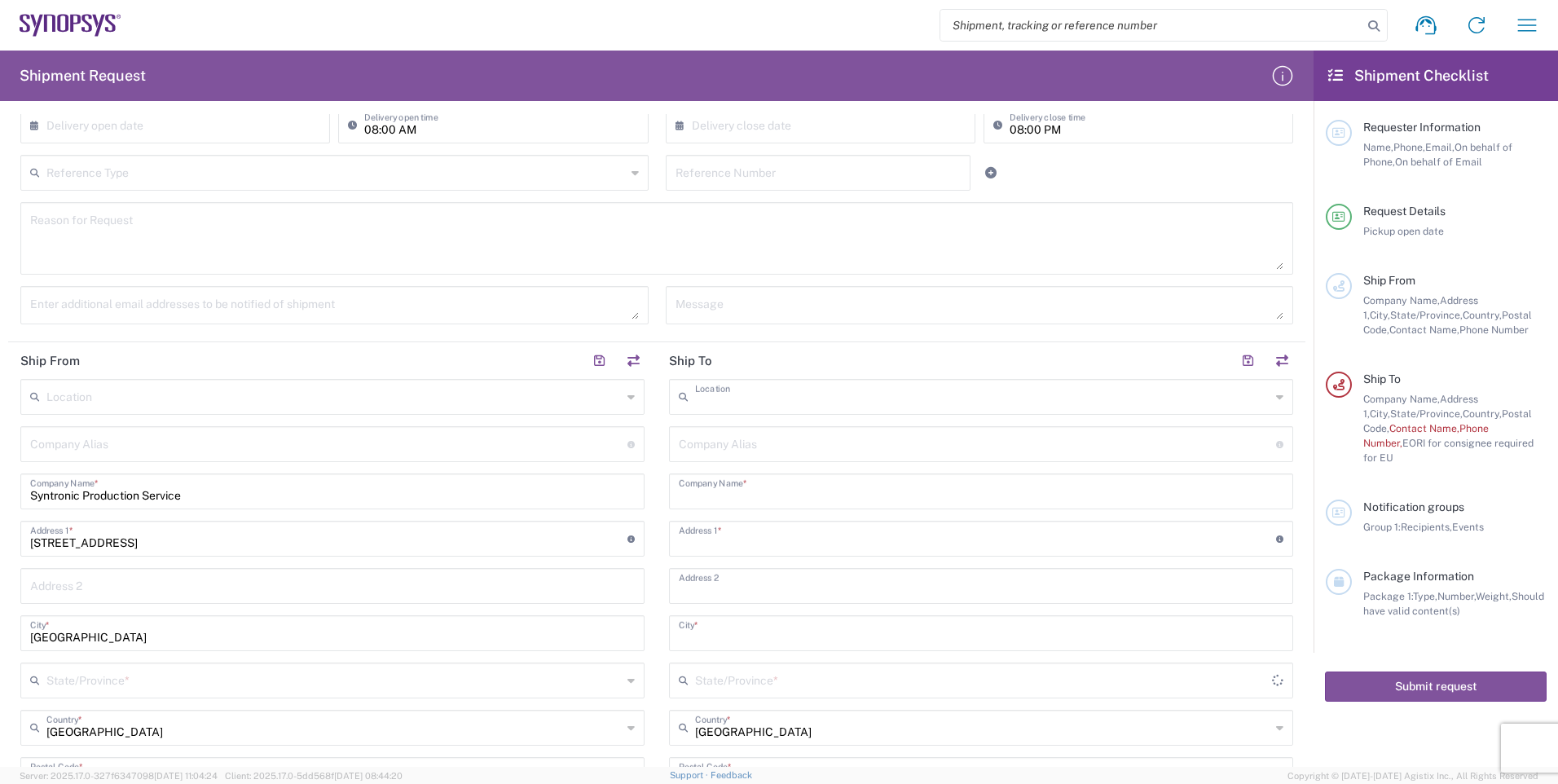
type input "[GEOGRAPHIC_DATA]"
type input "L5B 1M2"
type input "[GEOGRAPHIC_DATA]"
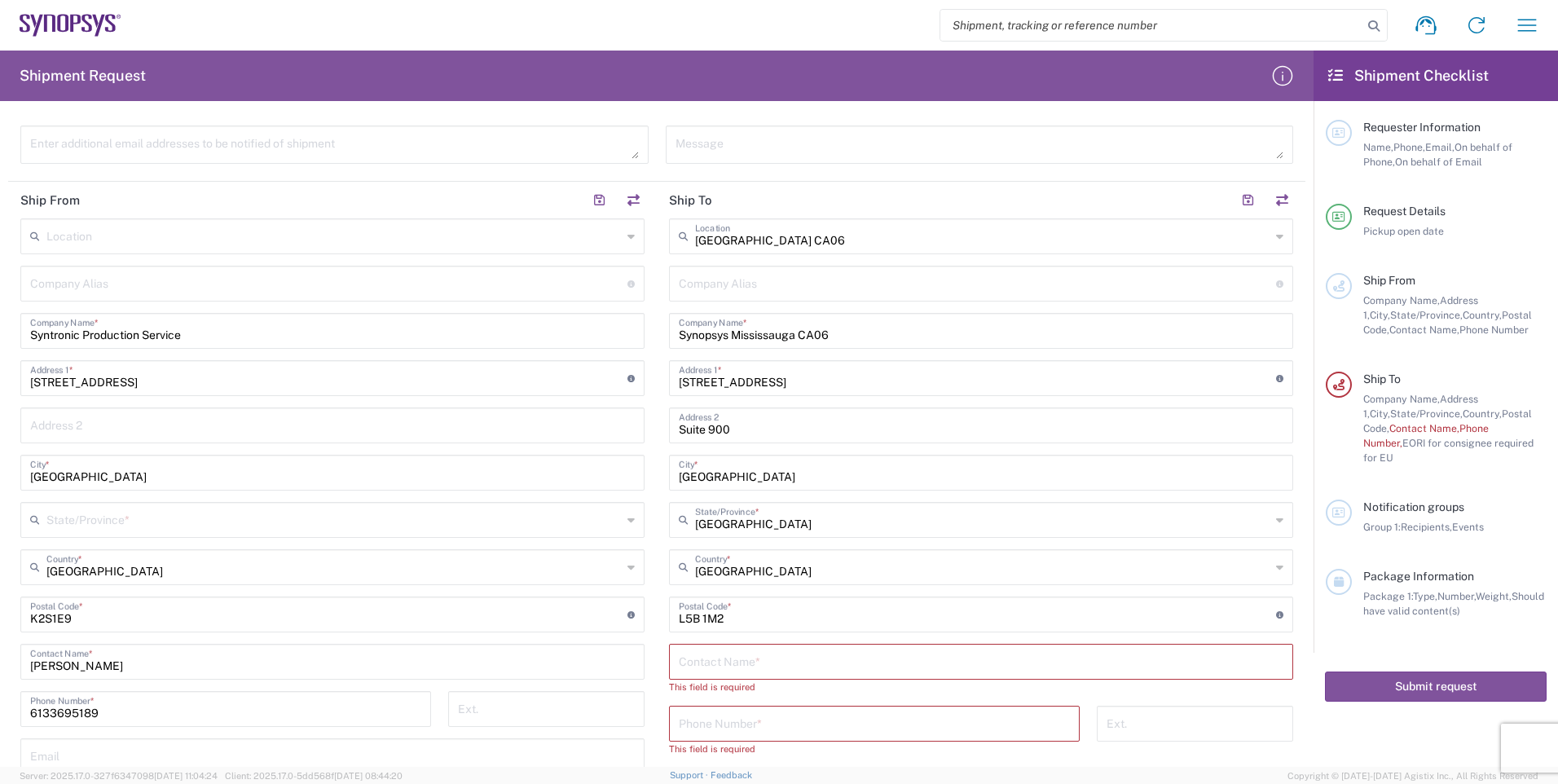
scroll to position [489, 0]
click at [807, 651] on input "text" at bounding box center [981, 657] width 605 height 29
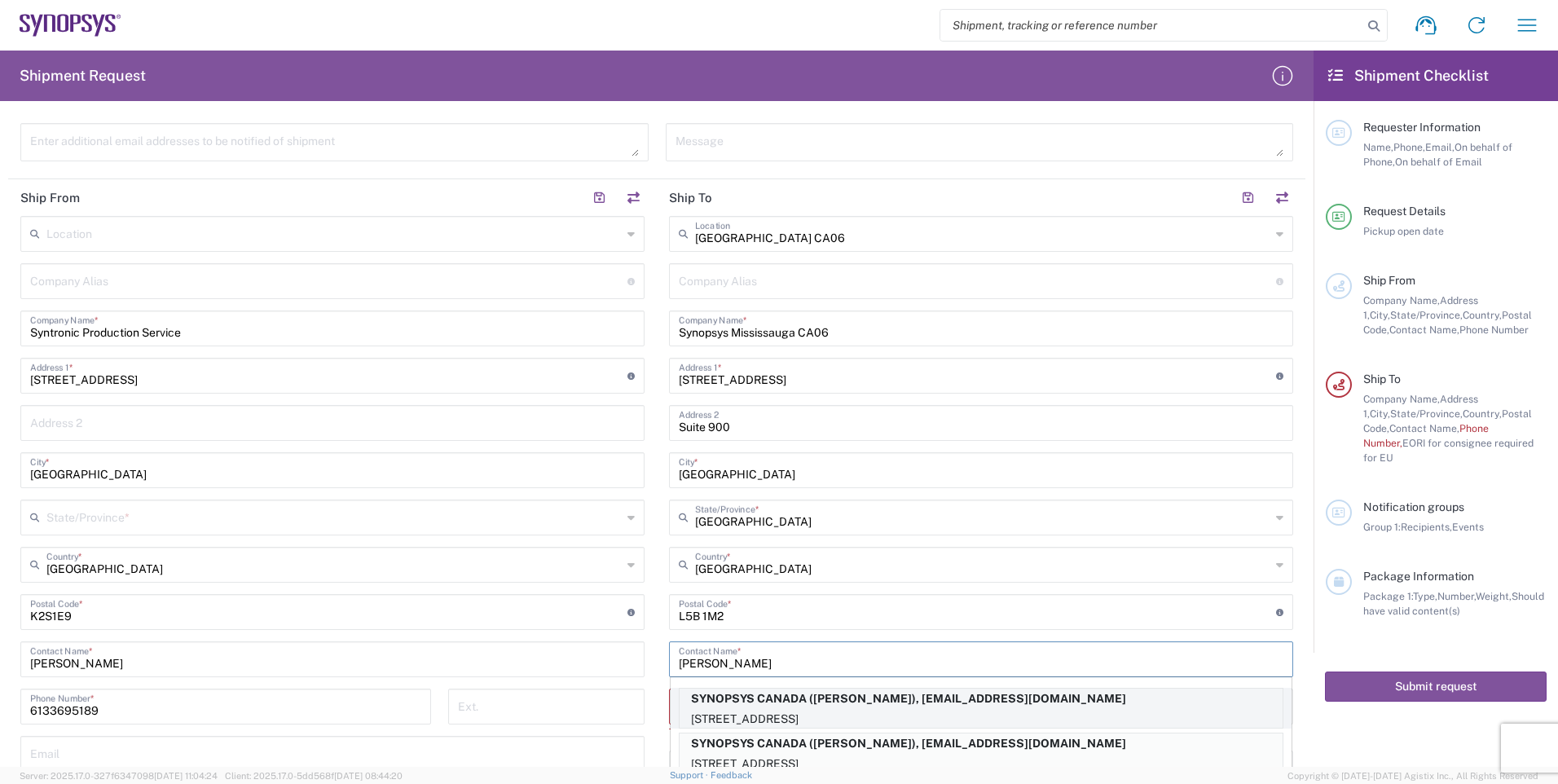
type input "[PERSON_NAME]"
click at [851, 708] on p "SYNOPSYS CANADA ([PERSON_NAME]), [EMAIL_ADDRESS][DOMAIN_NAME]" at bounding box center [981, 698] width 603 height 20
type input "SYNOPSYS CANADA"
type input "[STREET_ADDRESS]"
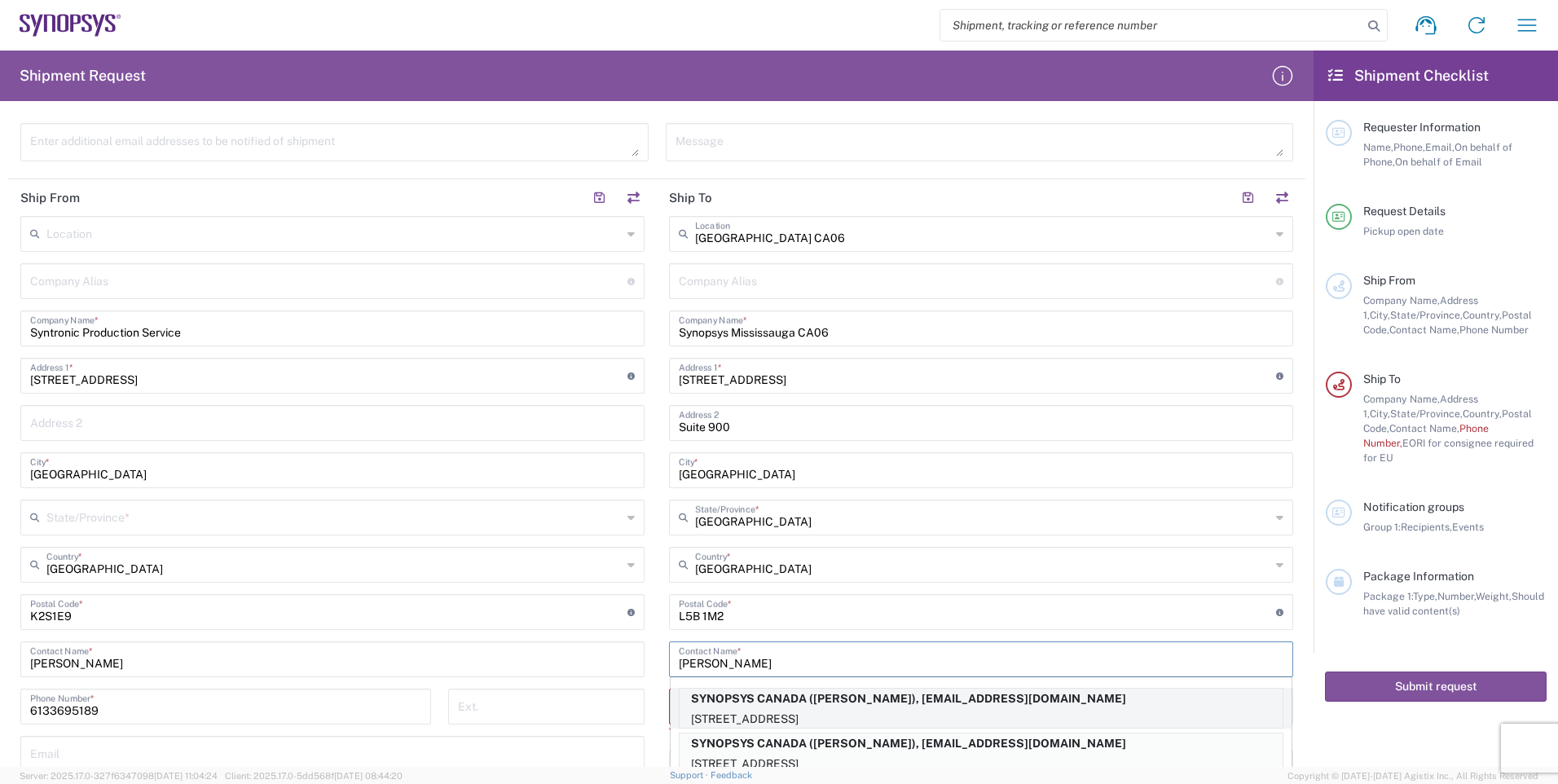
type input "SUITE 900"
type input "[GEOGRAPHIC_DATA]"
type input "L5B1M2"
type input "[PERSON_NAME]"
type input "9052738498"
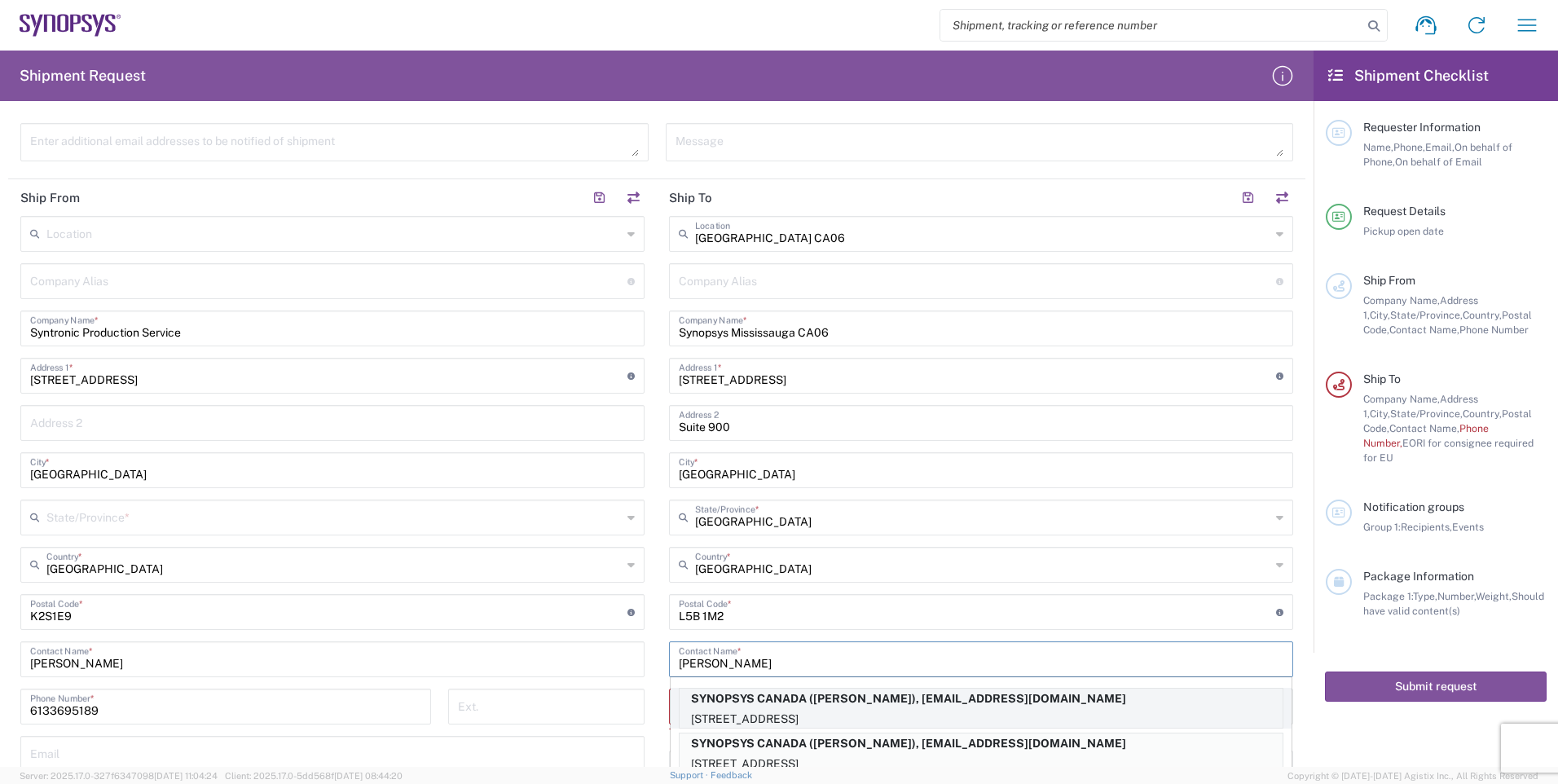
type input "[EMAIL_ADDRESS][DOMAIN_NAME]"
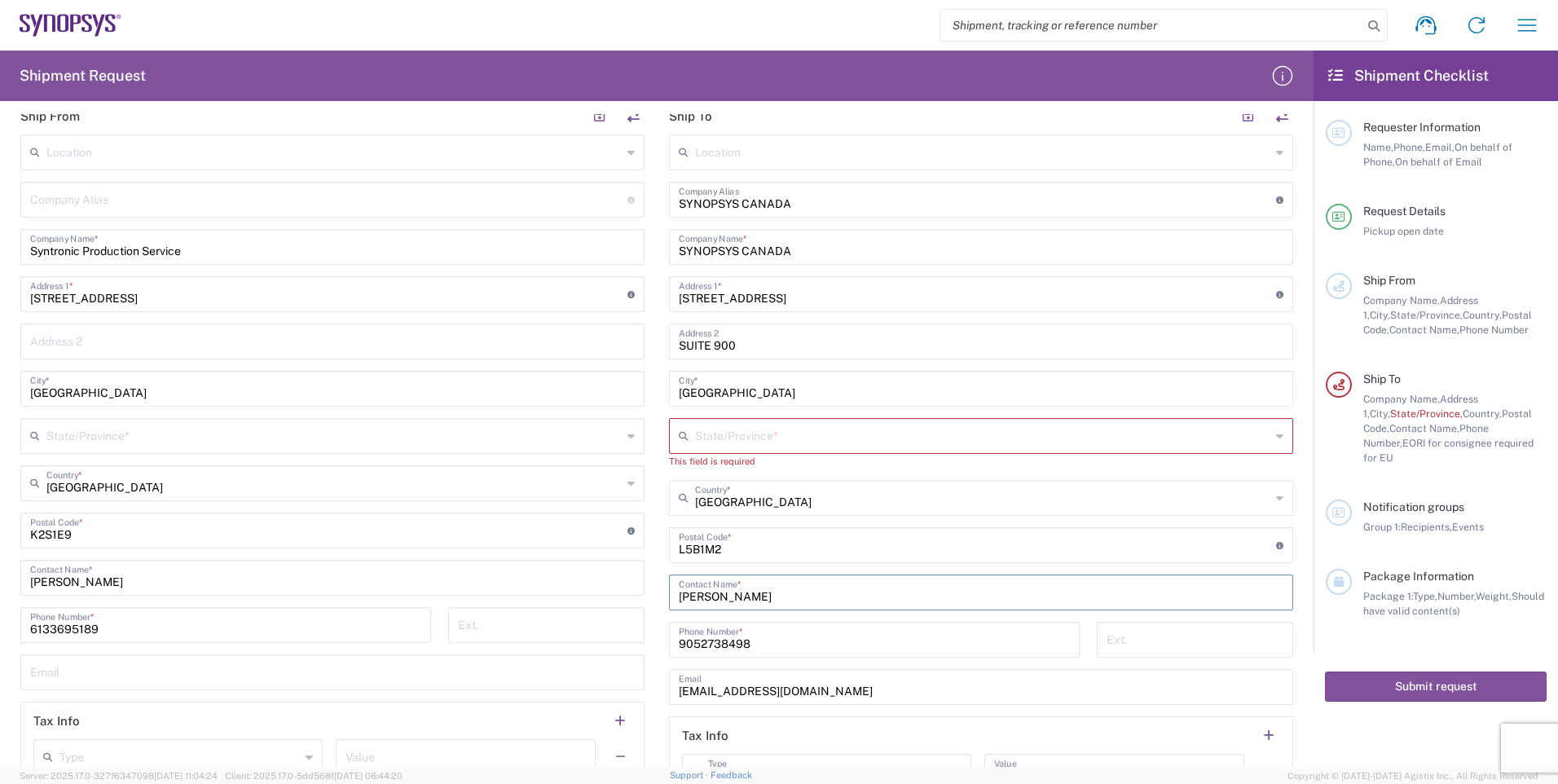
scroll to position [651, 0]
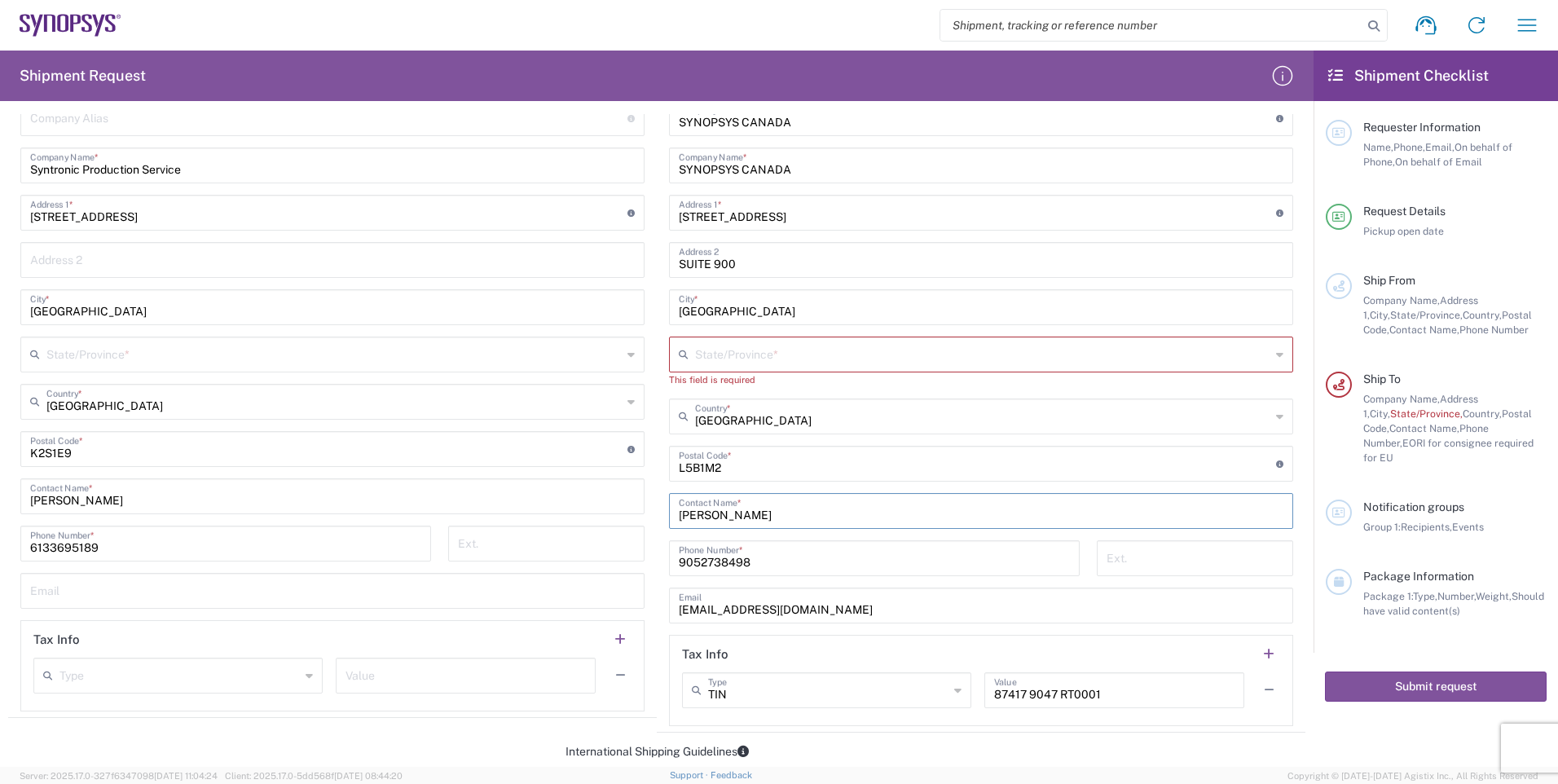
click at [628, 354] on icon at bounding box center [631, 354] width 7 height 26
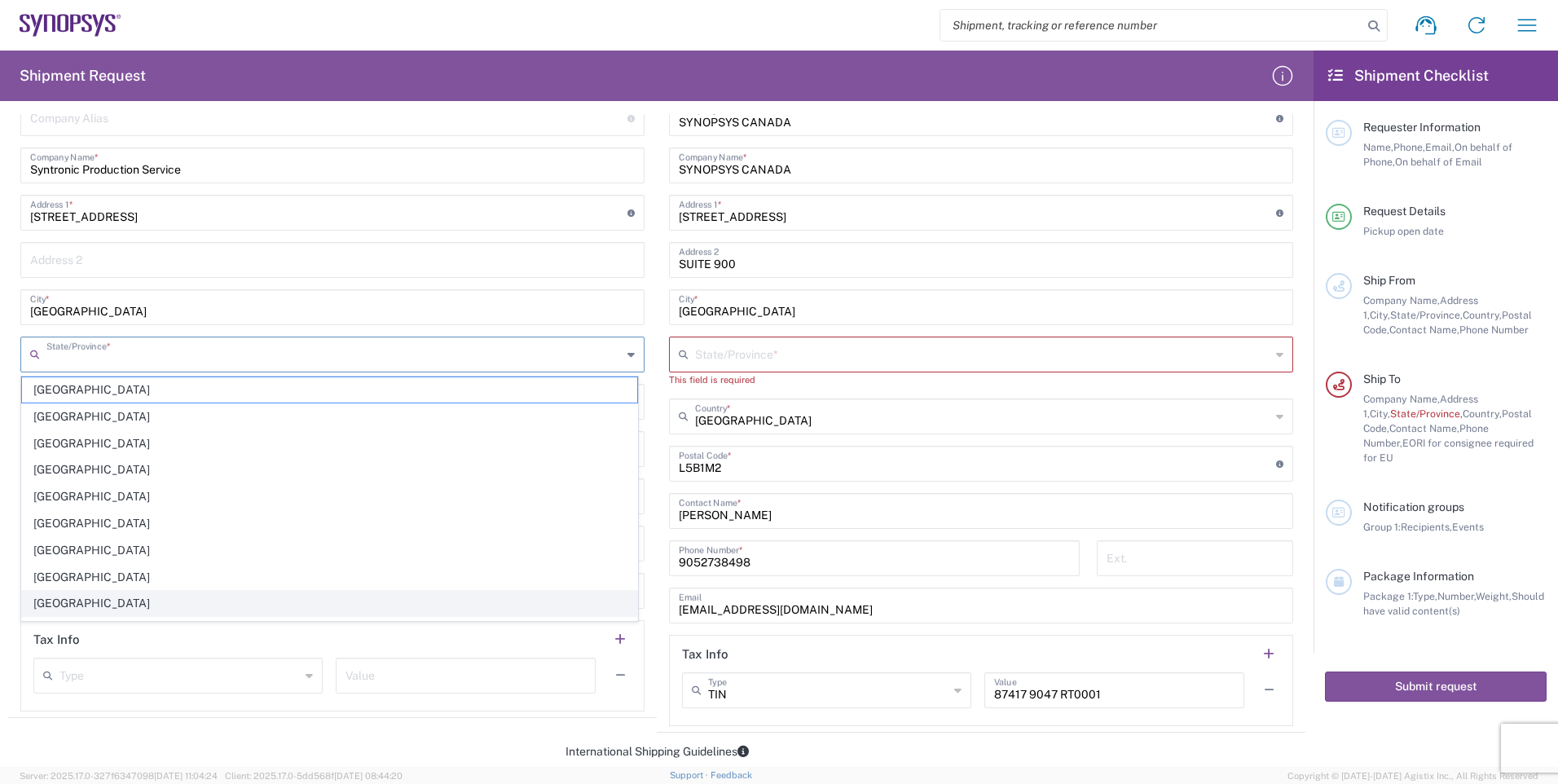
click at [109, 602] on span "[GEOGRAPHIC_DATA]" at bounding box center [329, 602] width 616 height 25
type input "[GEOGRAPHIC_DATA]"
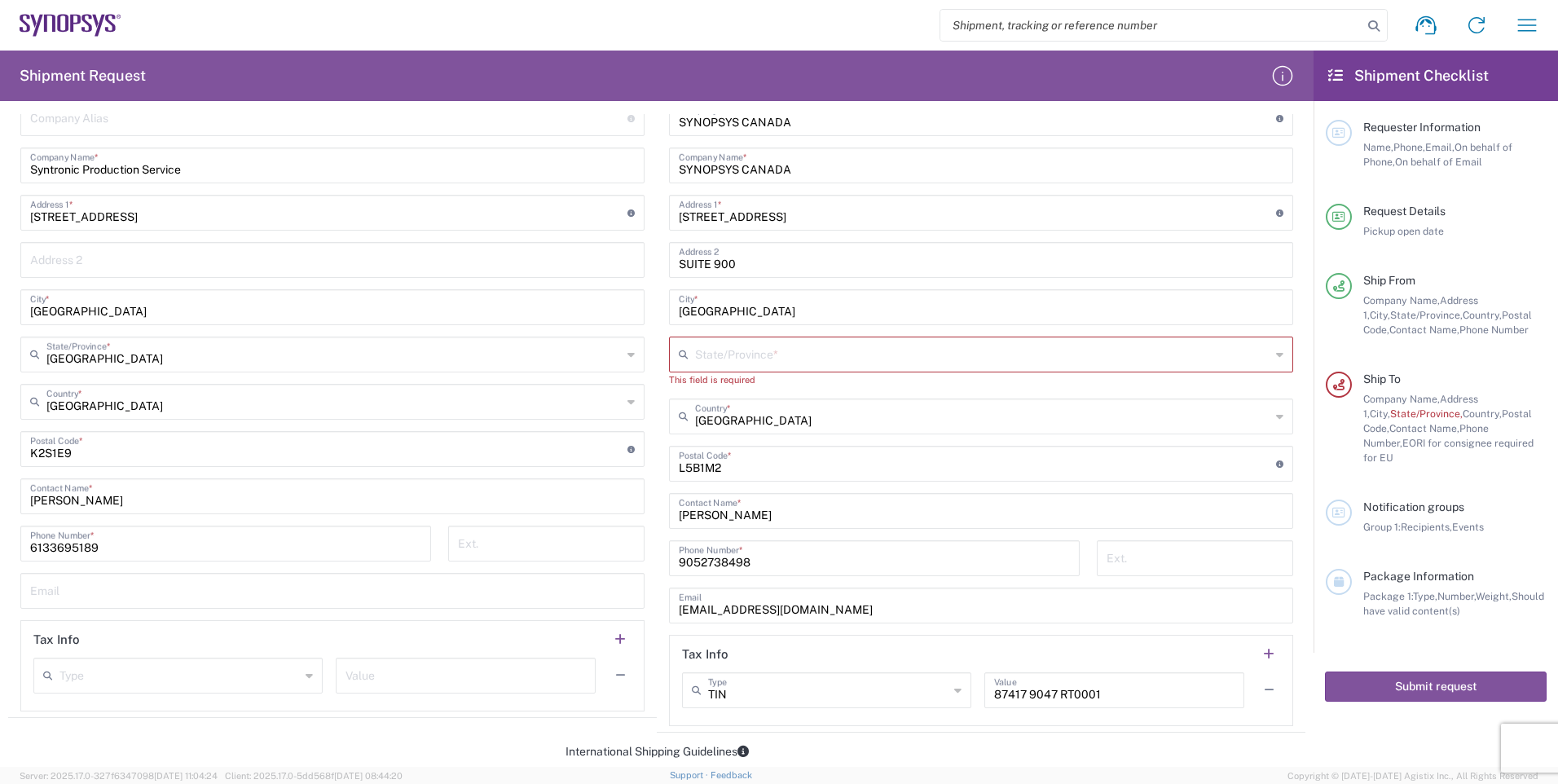
click at [1274, 355] on div "State/Province *" at bounding box center [981, 354] width 625 height 36
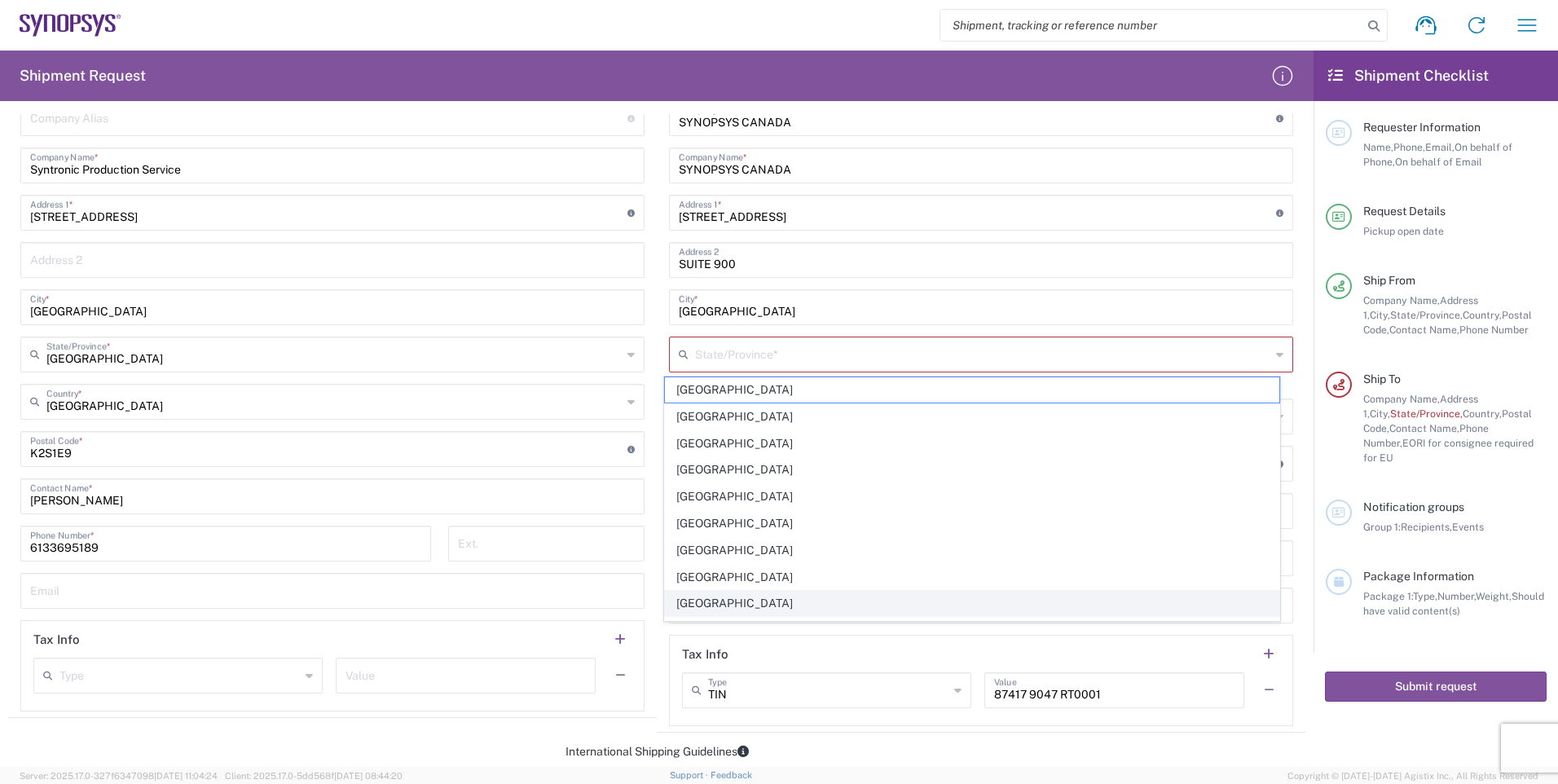
click at [705, 602] on span "[GEOGRAPHIC_DATA]" at bounding box center [972, 602] width 616 height 25
type input "[GEOGRAPHIC_DATA]"
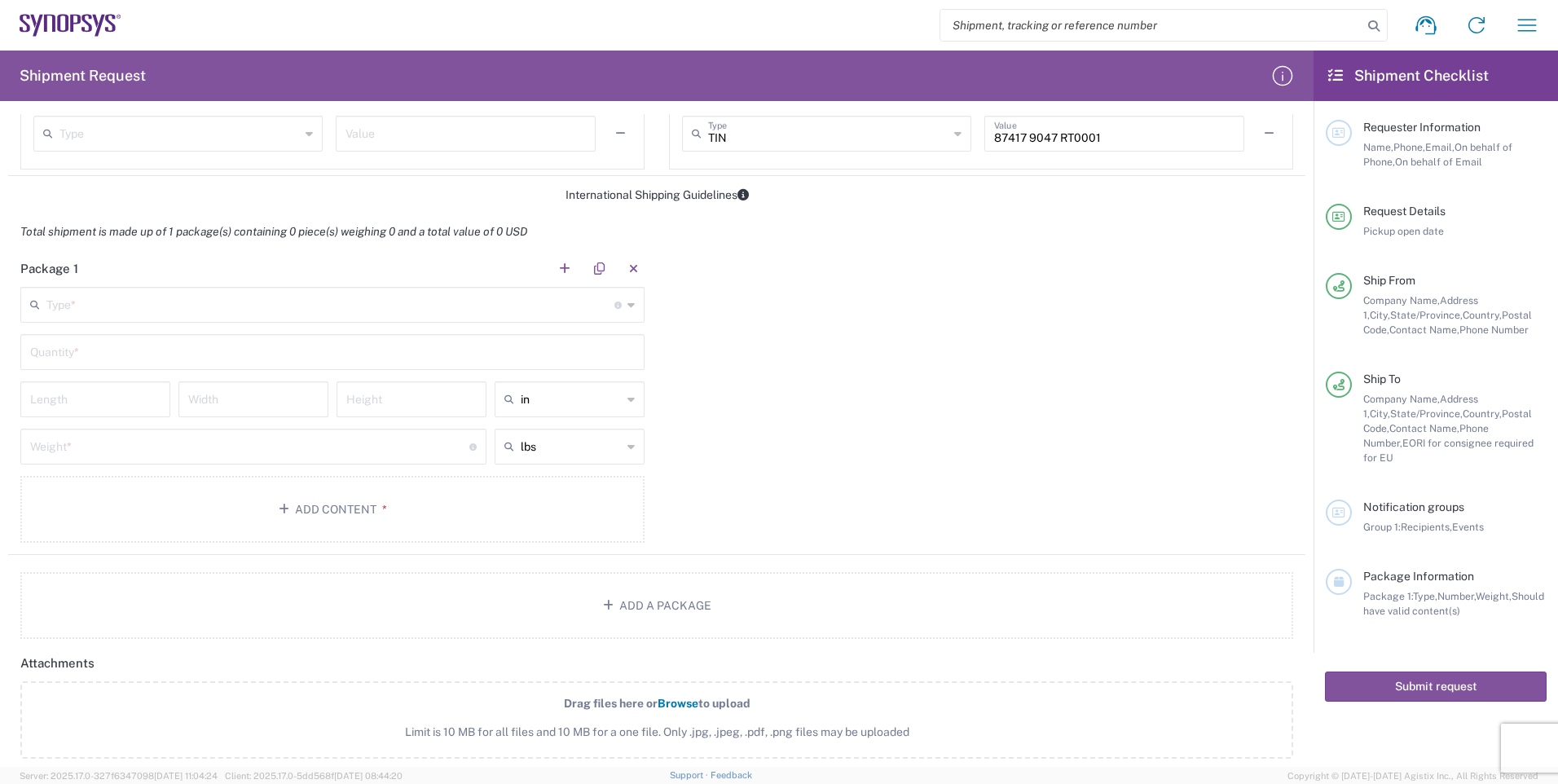
scroll to position [1222, 0]
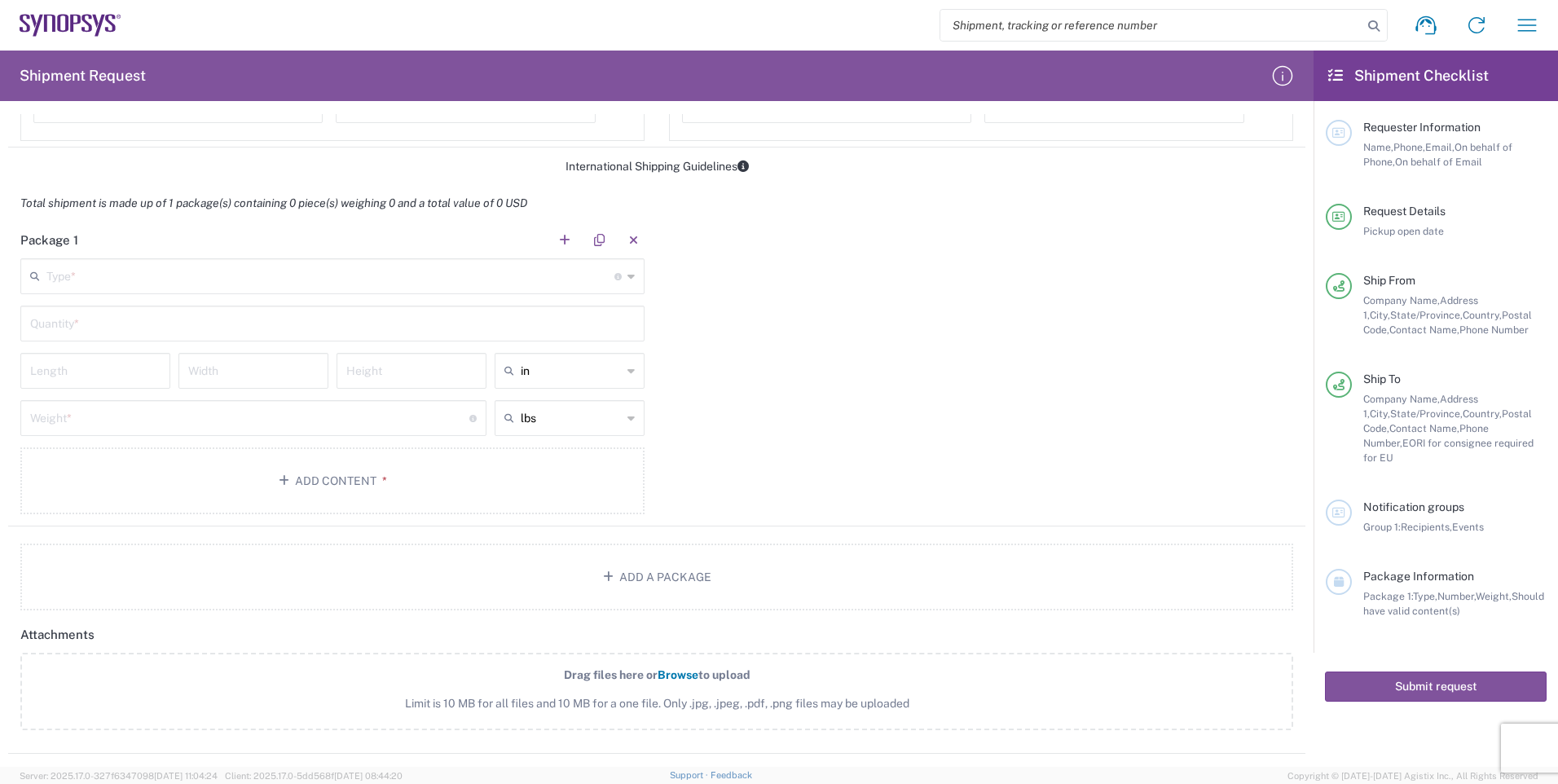
click at [433, 277] on input "text" at bounding box center [330, 274] width 568 height 29
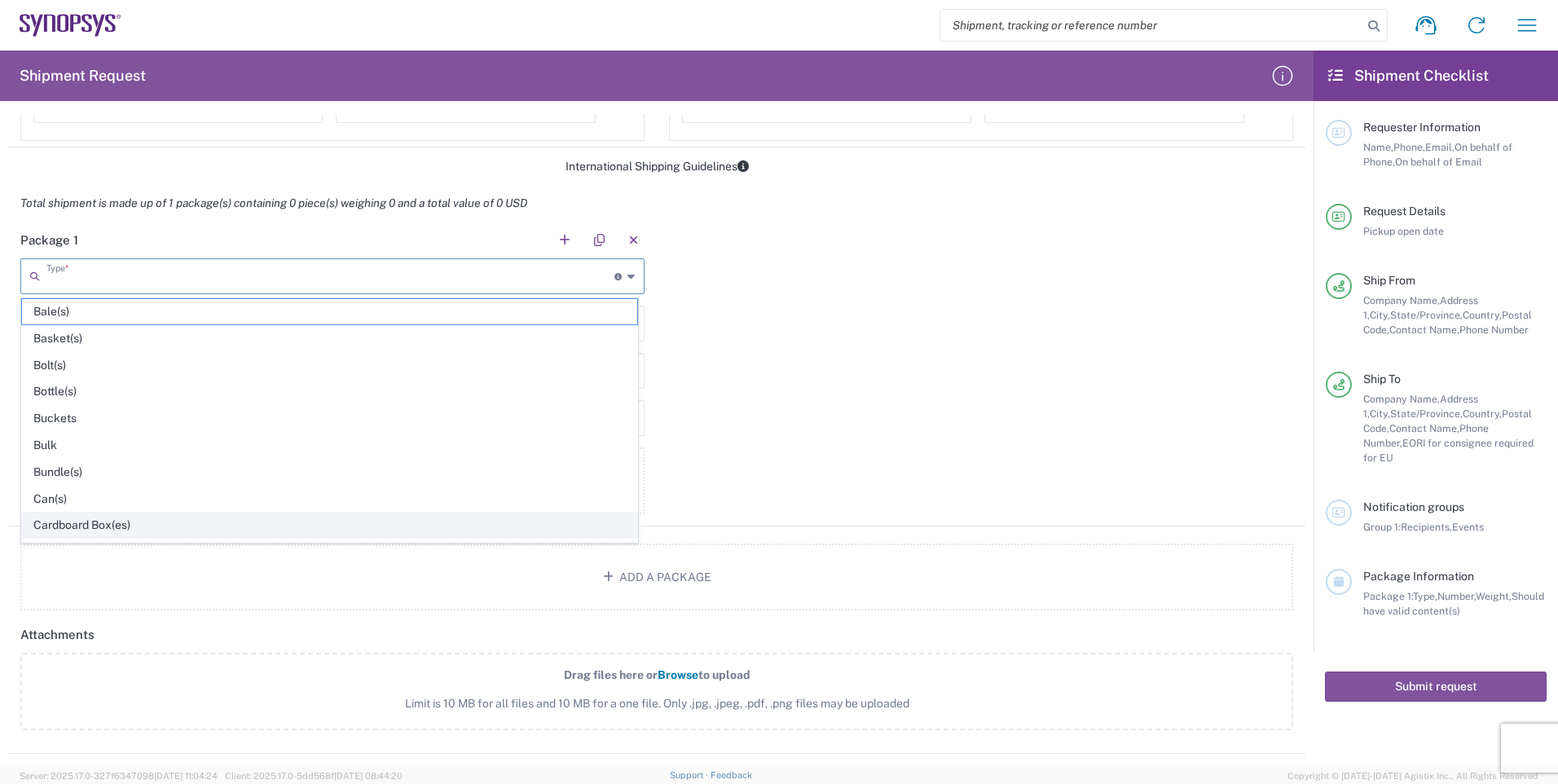
click at [154, 525] on span "Cardboard Box(es)" at bounding box center [329, 525] width 616 height 25
type input "Cardboard Box(es)"
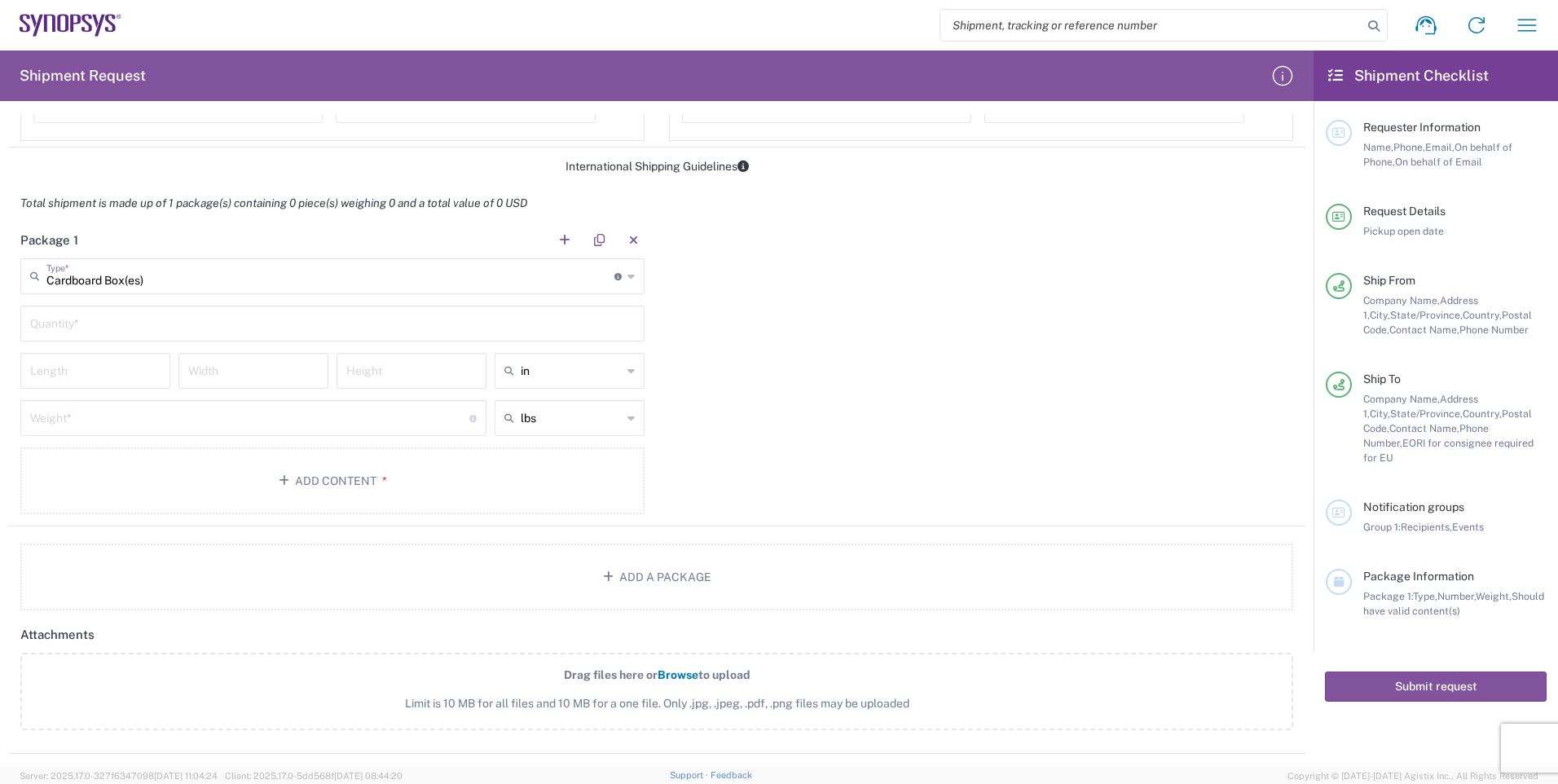
click at [526, 318] on input "text" at bounding box center [332, 322] width 605 height 29
type input "14"
click at [109, 373] on input "number" at bounding box center [95, 369] width 131 height 29
type input "22"
type input "14"
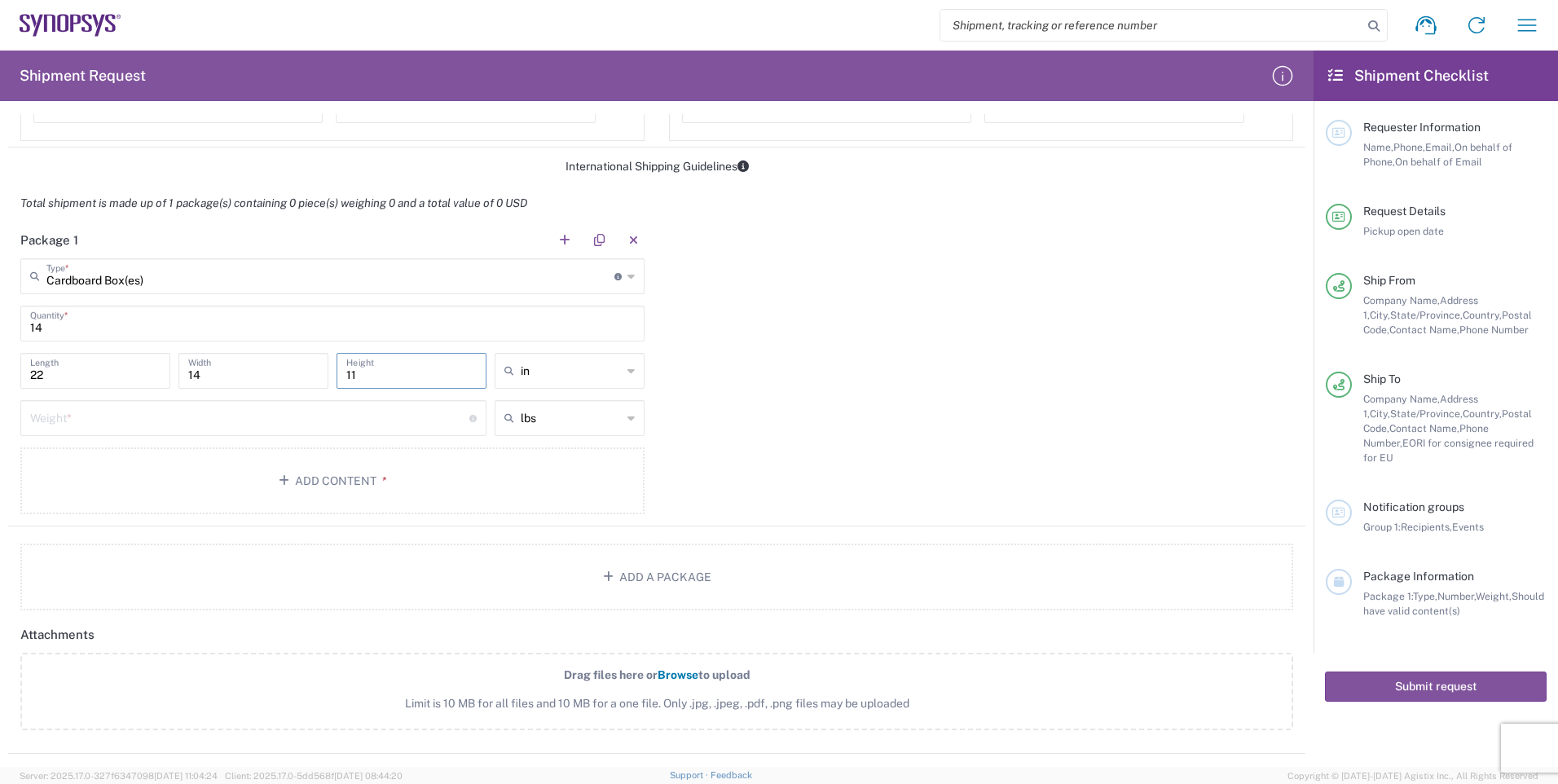
type input "11"
click at [155, 423] on input "number" at bounding box center [250, 416] width 439 height 29
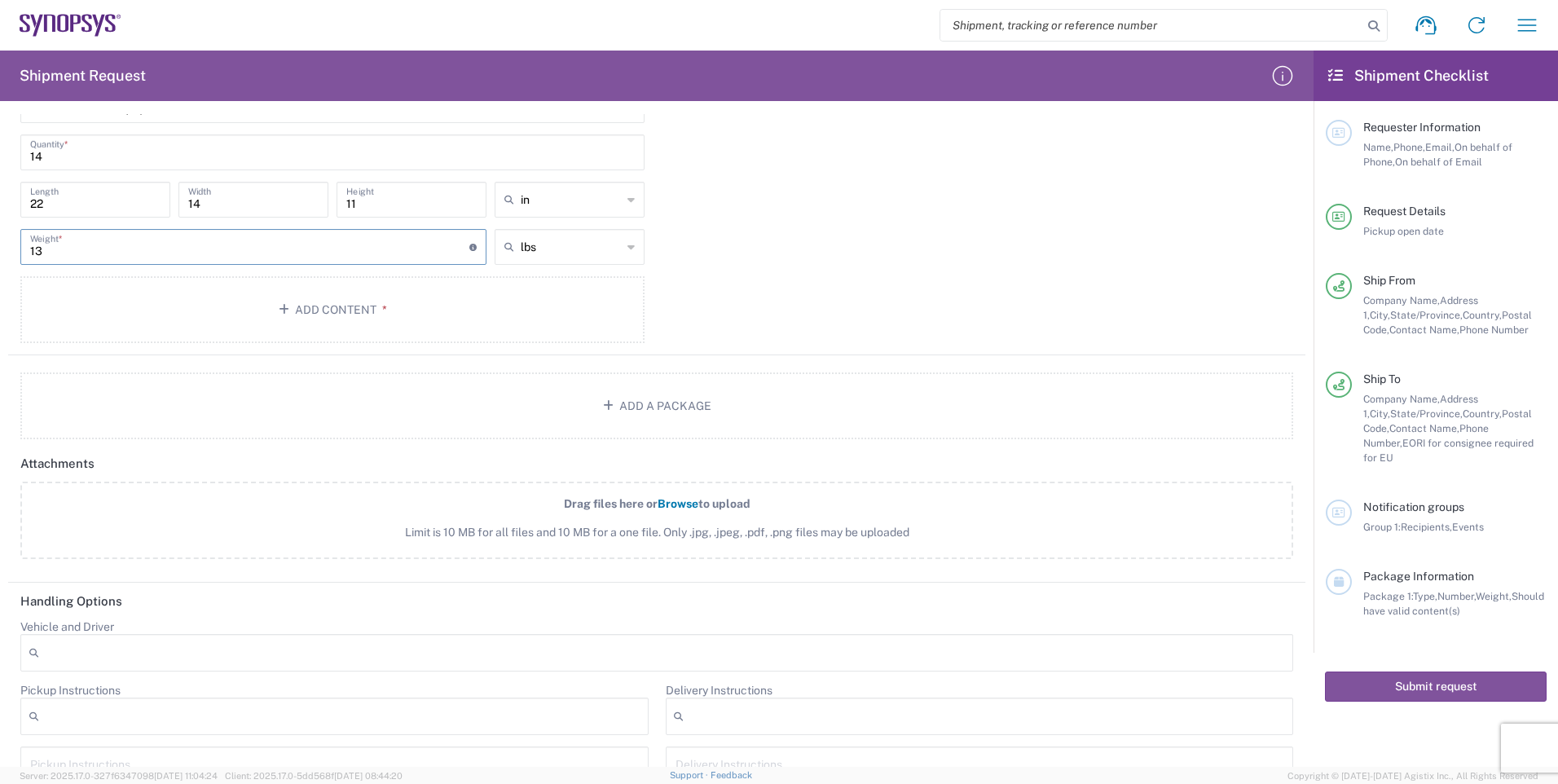
scroll to position [1365, 0]
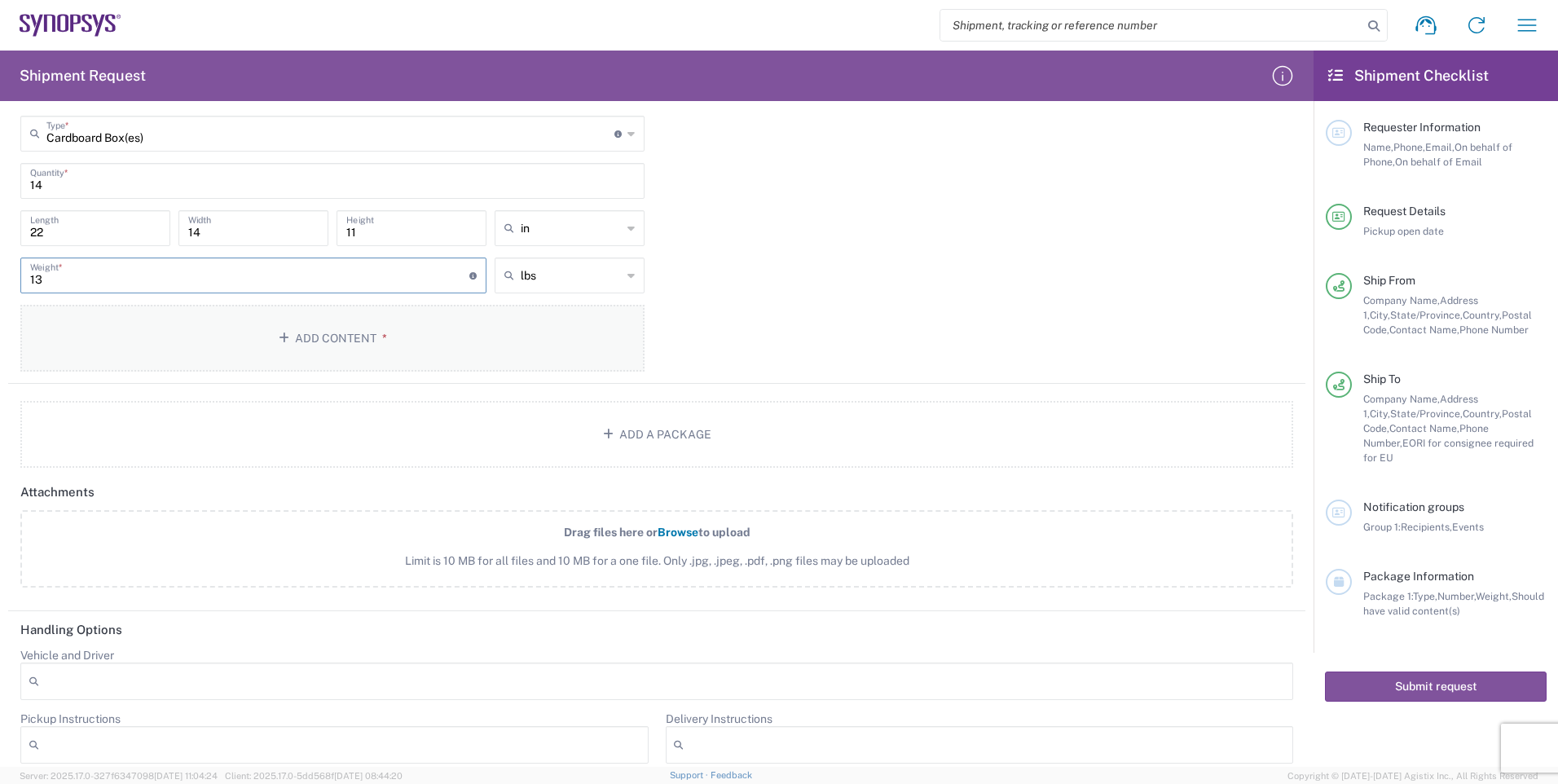
type input "13"
click at [362, 338] on button "Add Content *" at bounding box center [332, 337] width 625 height 67
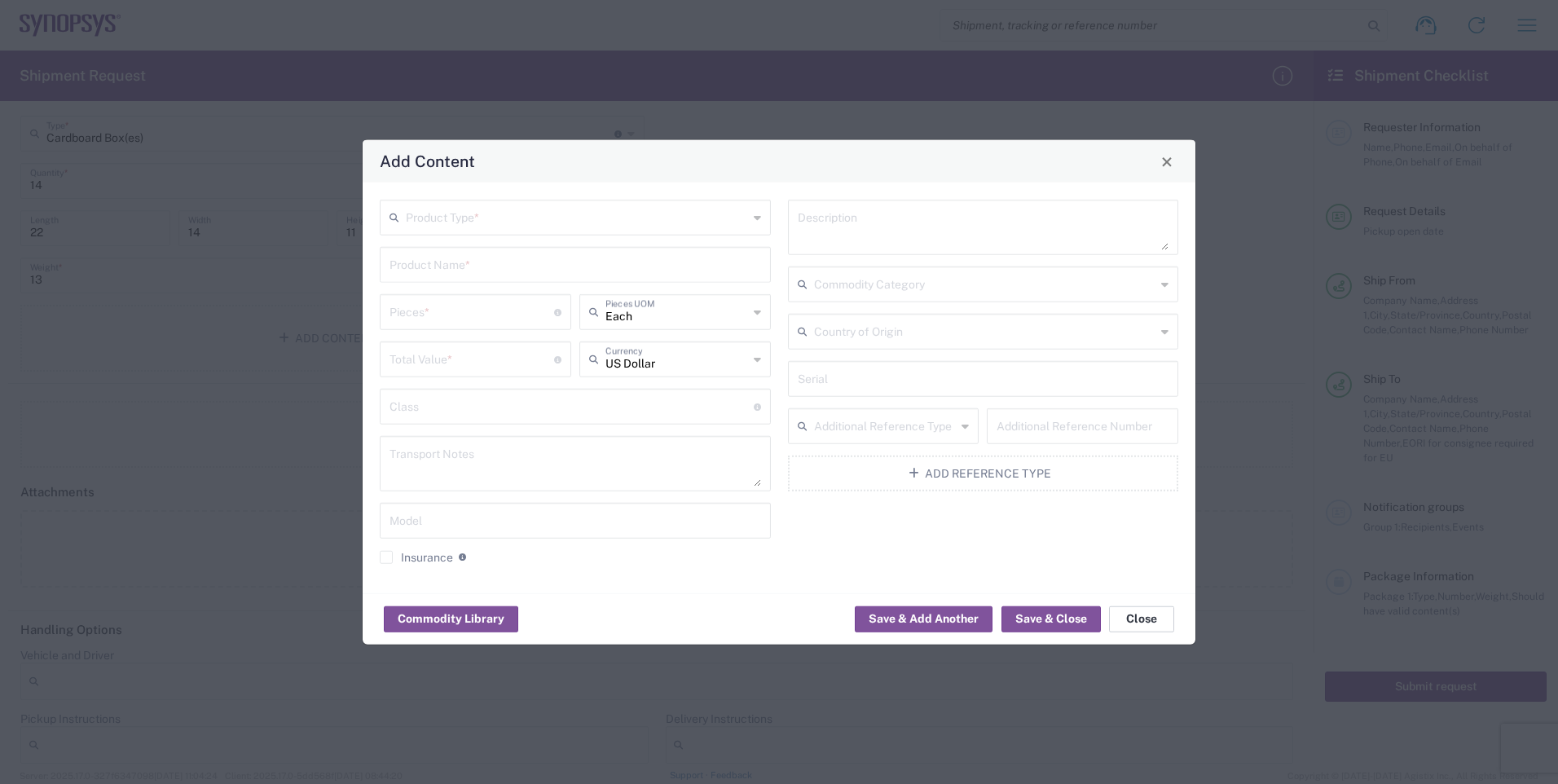
click at [1150, 612] on button "Close" at bounding box center [1141, 618] width 65 height 26
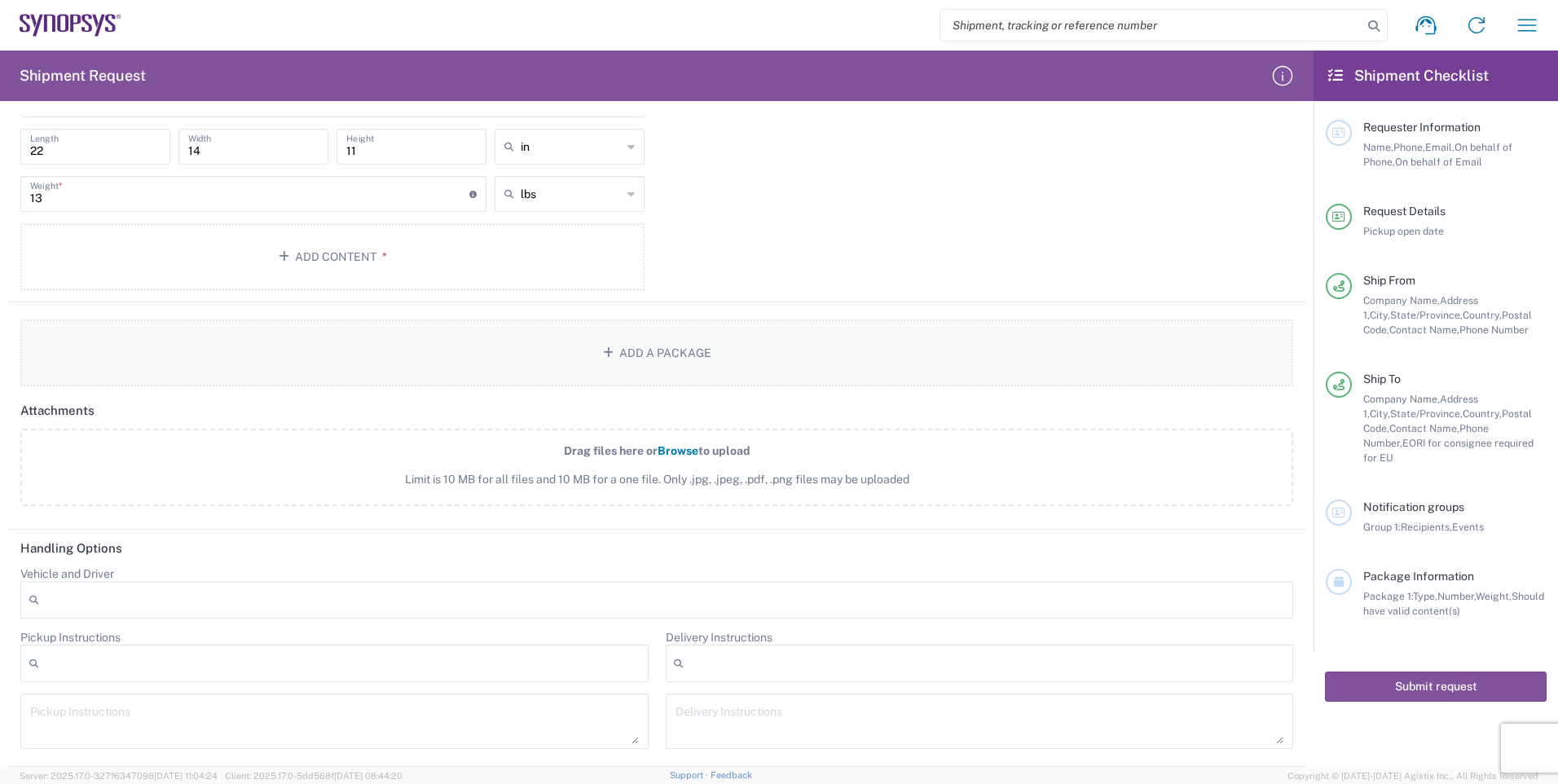
scroll to position [1283, 0]
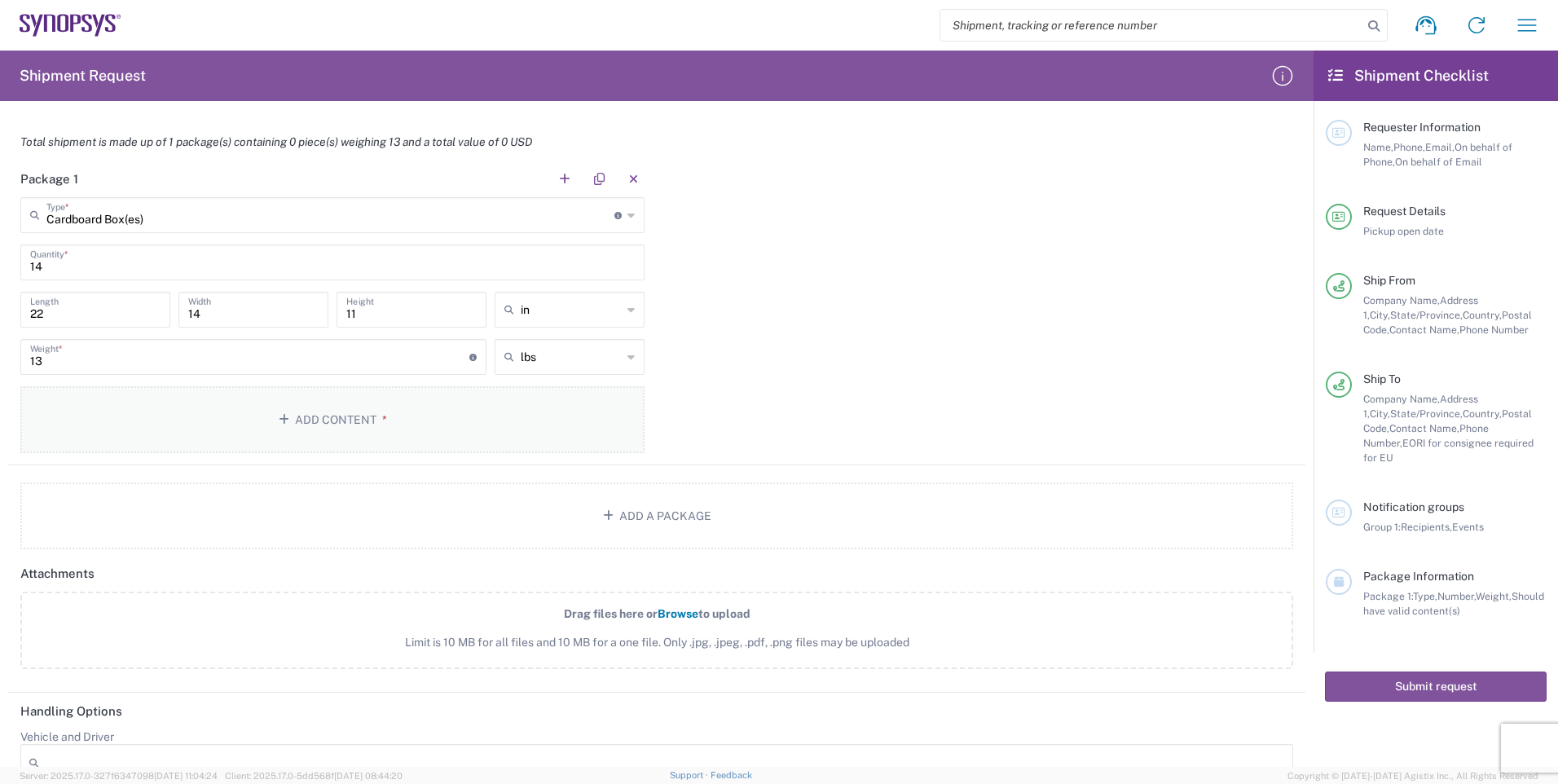
click at [363, 416] on button "Add Content *" at bounding box center [332, 419] width 625 height 67
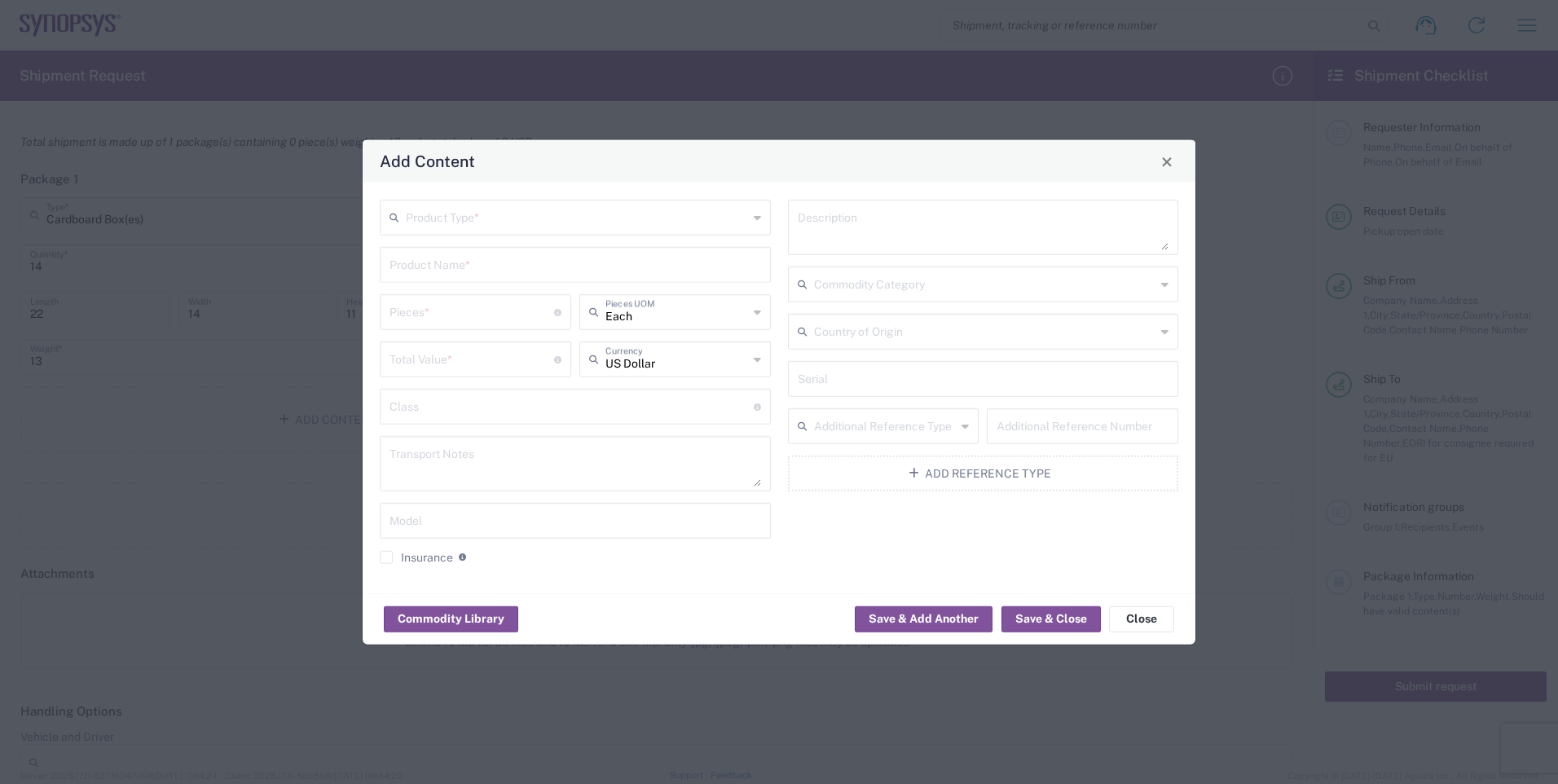
click at [757, 216] on icon at bounding box center [757, 217] width 7 height 26
drag, startPoint x: 500, startPoint y: 275, endPoint x: 507, endPoint y: 282, distance: 9.9
click at [500, 276] on span "General Commodity" at bounding box center [575, 279] width 388 height 25
type input "General Commodity"
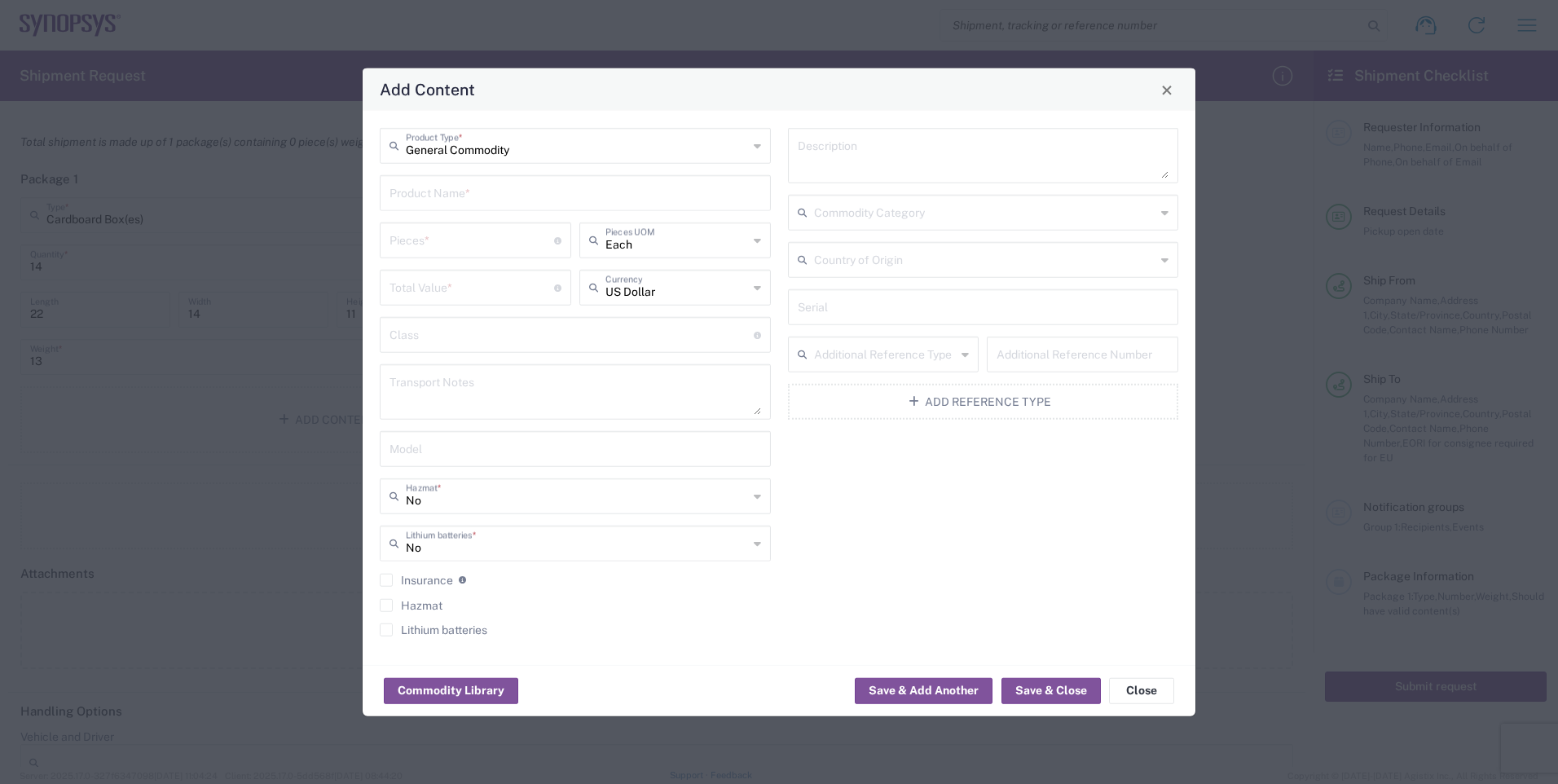
click at [537, 195] on input "text" at bounding box center [575, 192] width 371 height 29
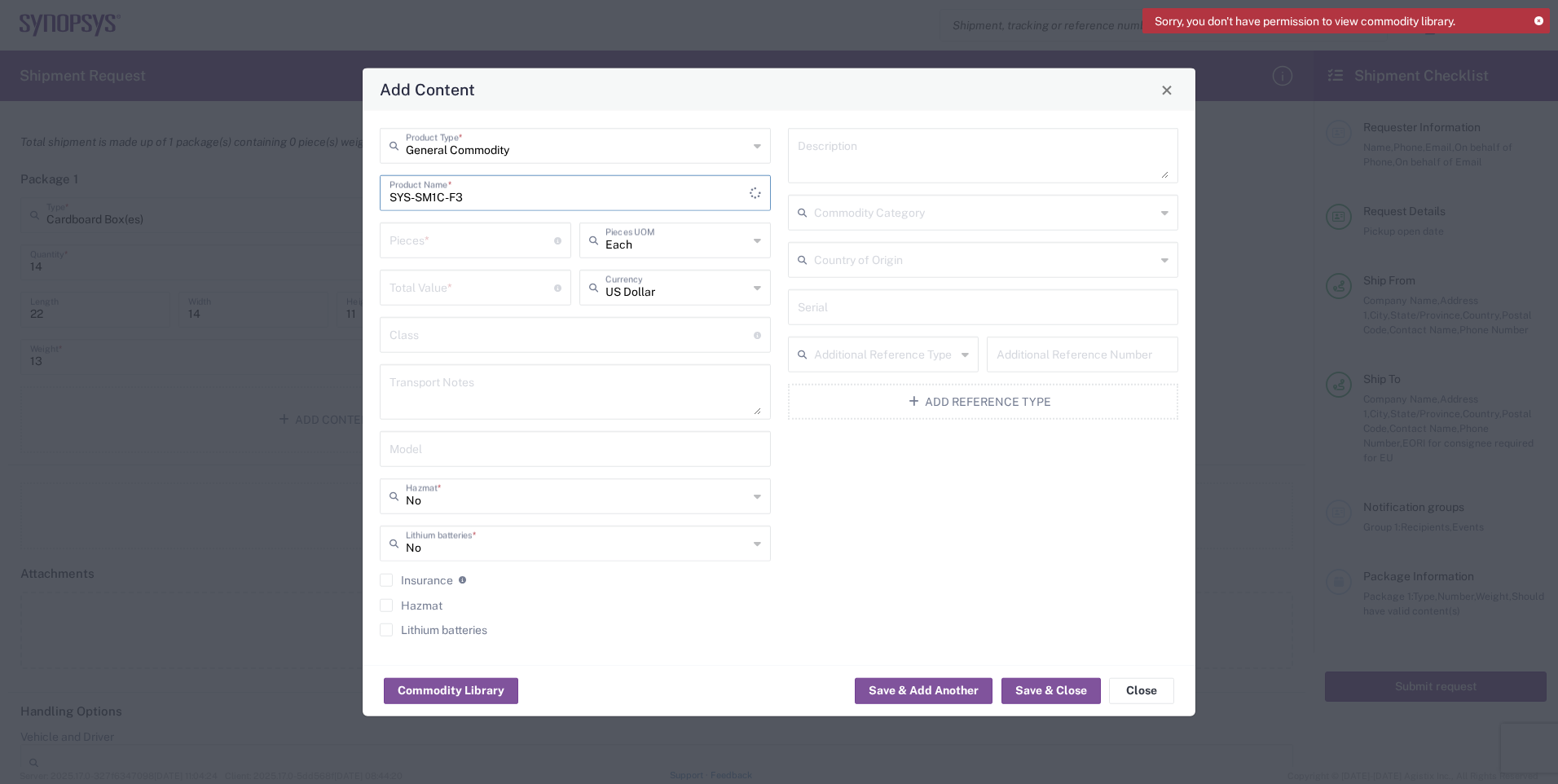
type input "SYS-SM1C-F3"
click at [527, 245] on input "number" at bounding box center [471, 238] width 165 height 29
type input "14"
click at [482, 282] on input "number" at bounding box center [471, 286] width 165 height 29
click at [683, 421] on div "General Commodity Product Type * SYS-SM1C-F3 Product Name * 14 Pieces * Number …" at bounding box center [575, 387] width 408 height 520
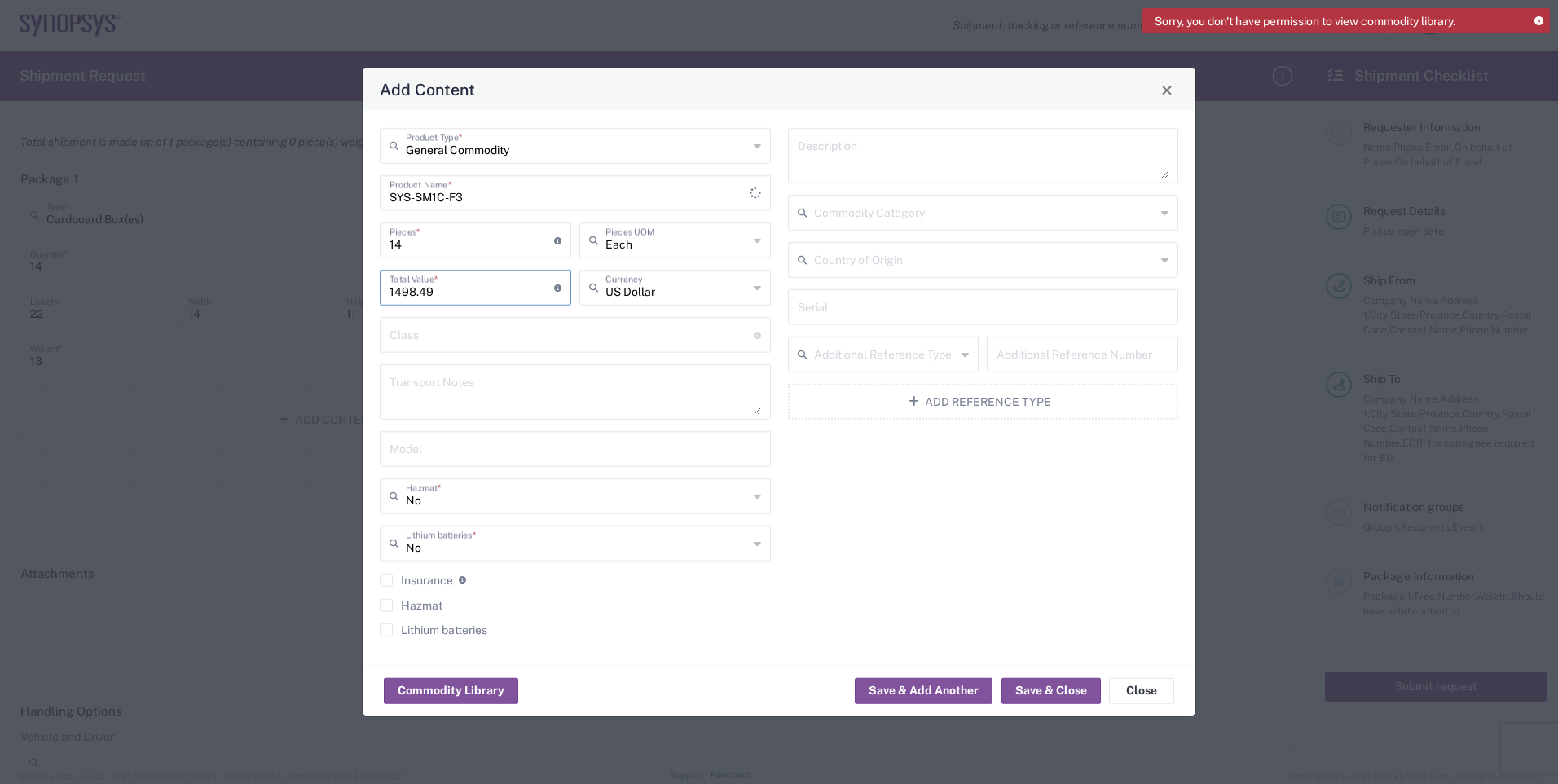
drag, startPoint x: 461, startPoint y: 292, endPoint x: 313, endPoint y: 289, distance: 148.0
click at [313, 289] on div "Add Content General Commodity Product Type * SYS-SM1C-F3 Product Name * 14 Piec…" at bounding box center [779, 392] width 1558 height 784
type input "20978.86"
click at [1058, 688] on button "Save & Close" at bounding box center [1052, 690] width 100 height 26
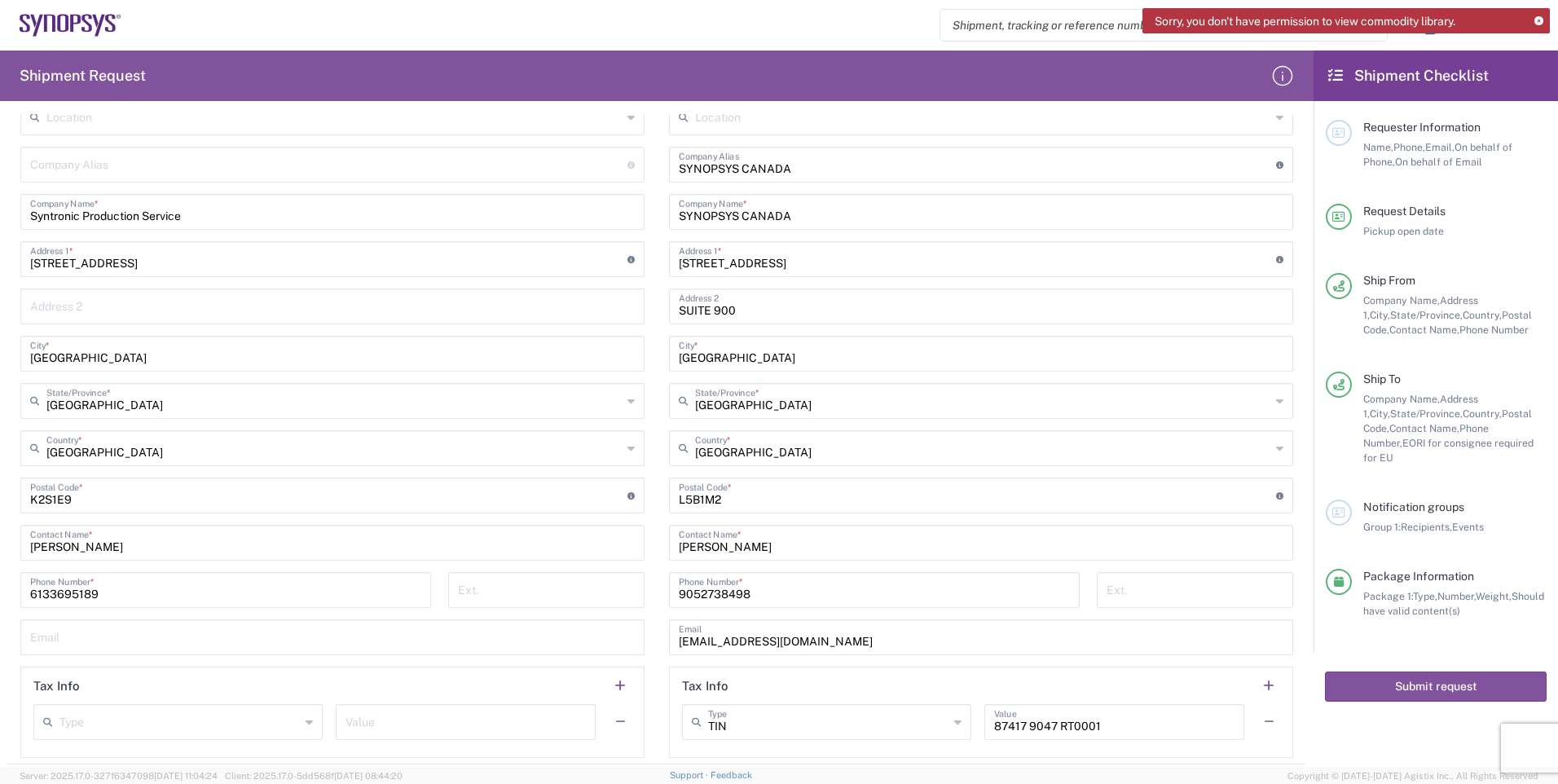
scroll to position [727, 0]
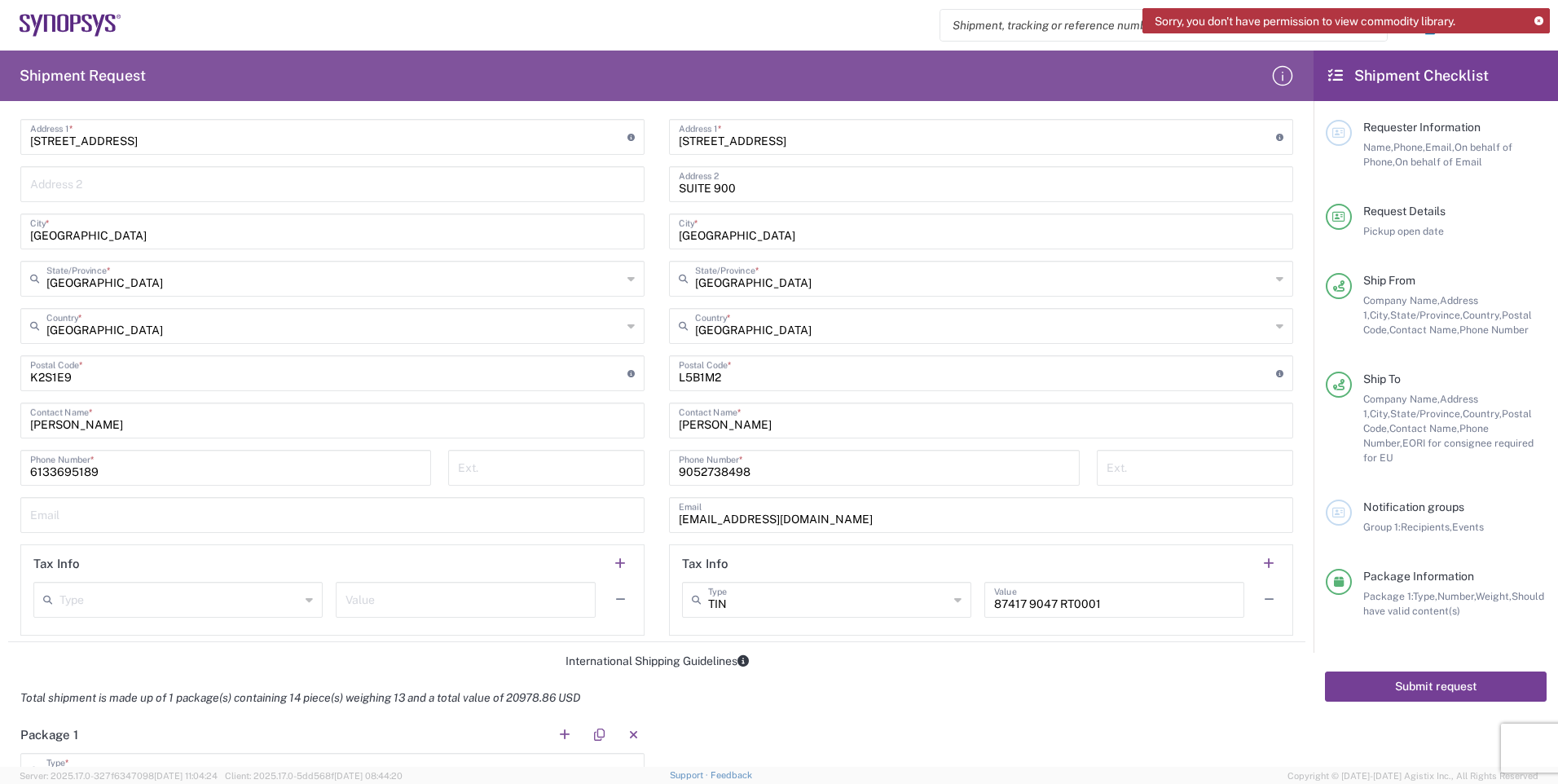
click at [1416, 673] on button "Submit request" at bounding box center [1436, 686] width 222 height 30
